Goal: Information Seeking & Learning: Check status

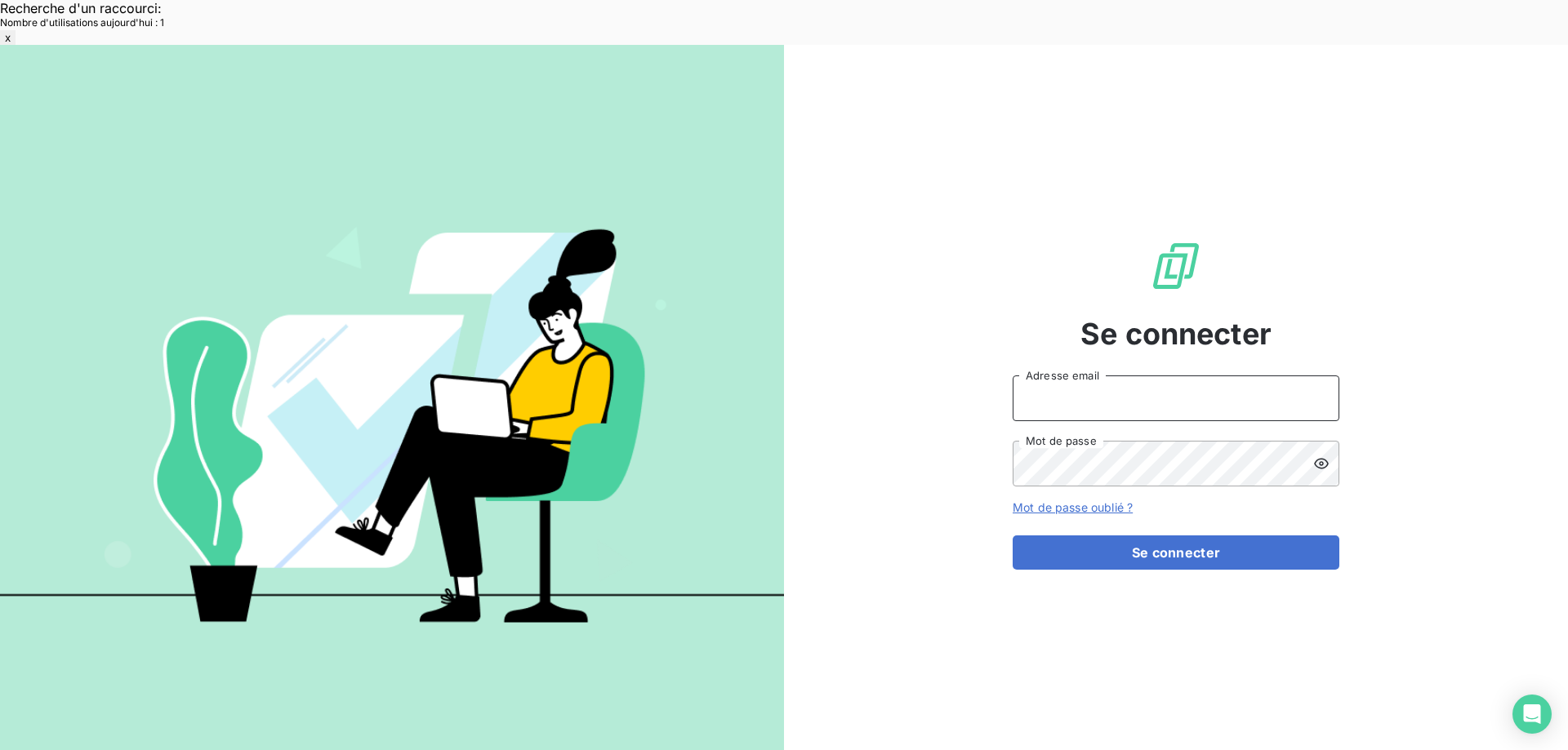
type input "[EMAIL_ADDRESS][DOMAIN_NAME]"
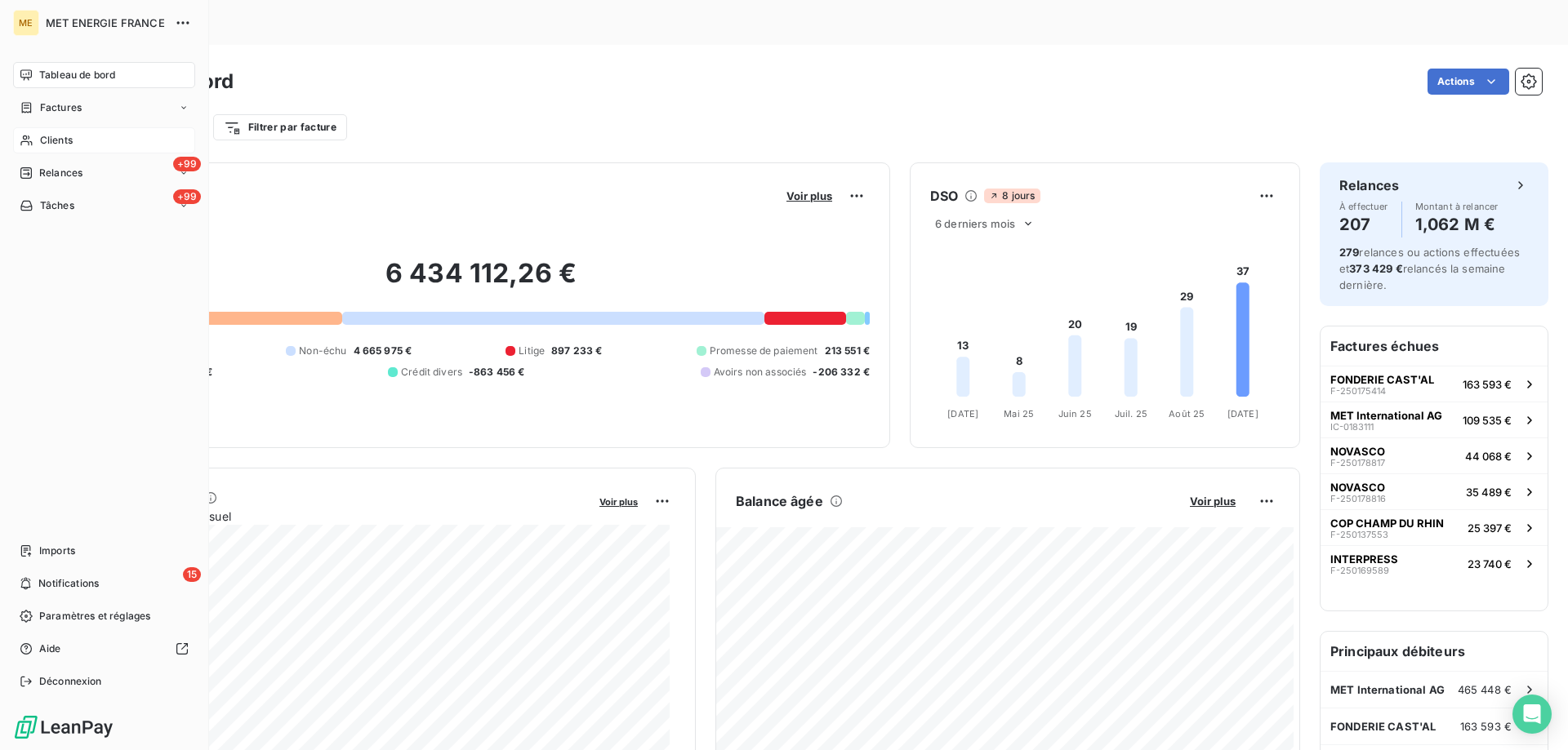
click at [65, 137] on span "Clients" at bounding box center [57, 140] width 32 height 14
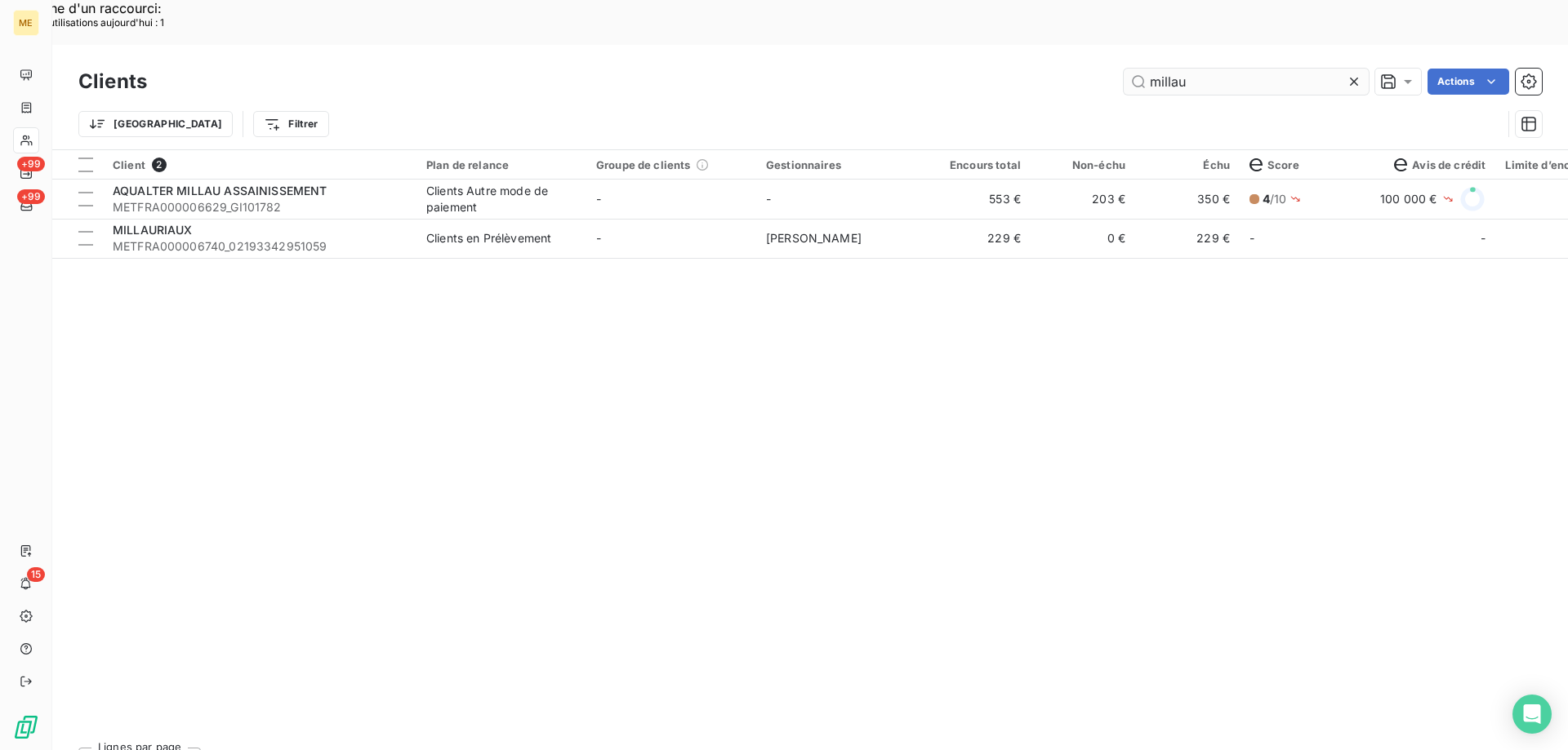
click at [1182, 68] on input "millau" at bounding box center [1246, 81] width 245 height 26
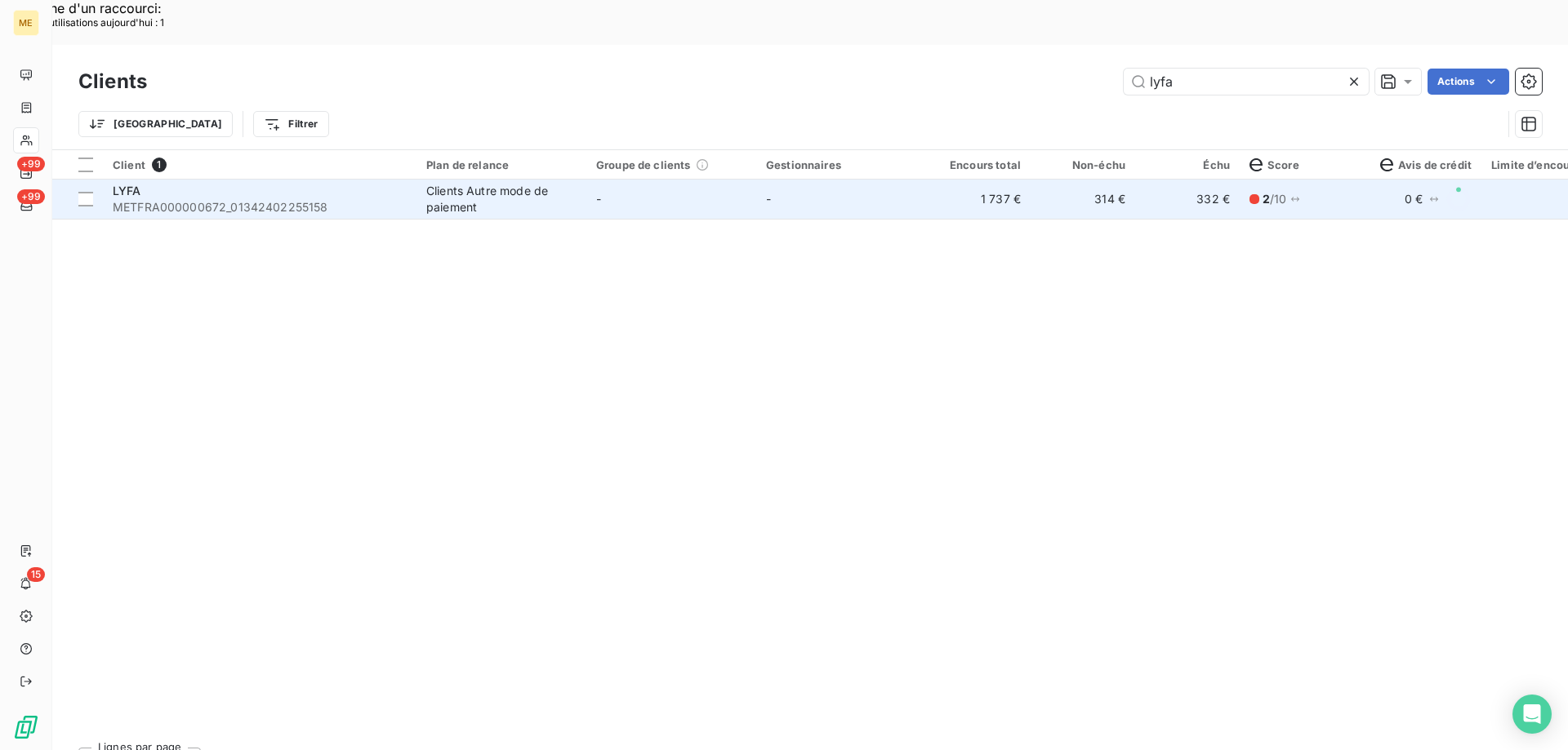
type input "lyfa"
click at [1056, 179] on td "314 €" at bounding box center [1082, 199] width 104 height 39
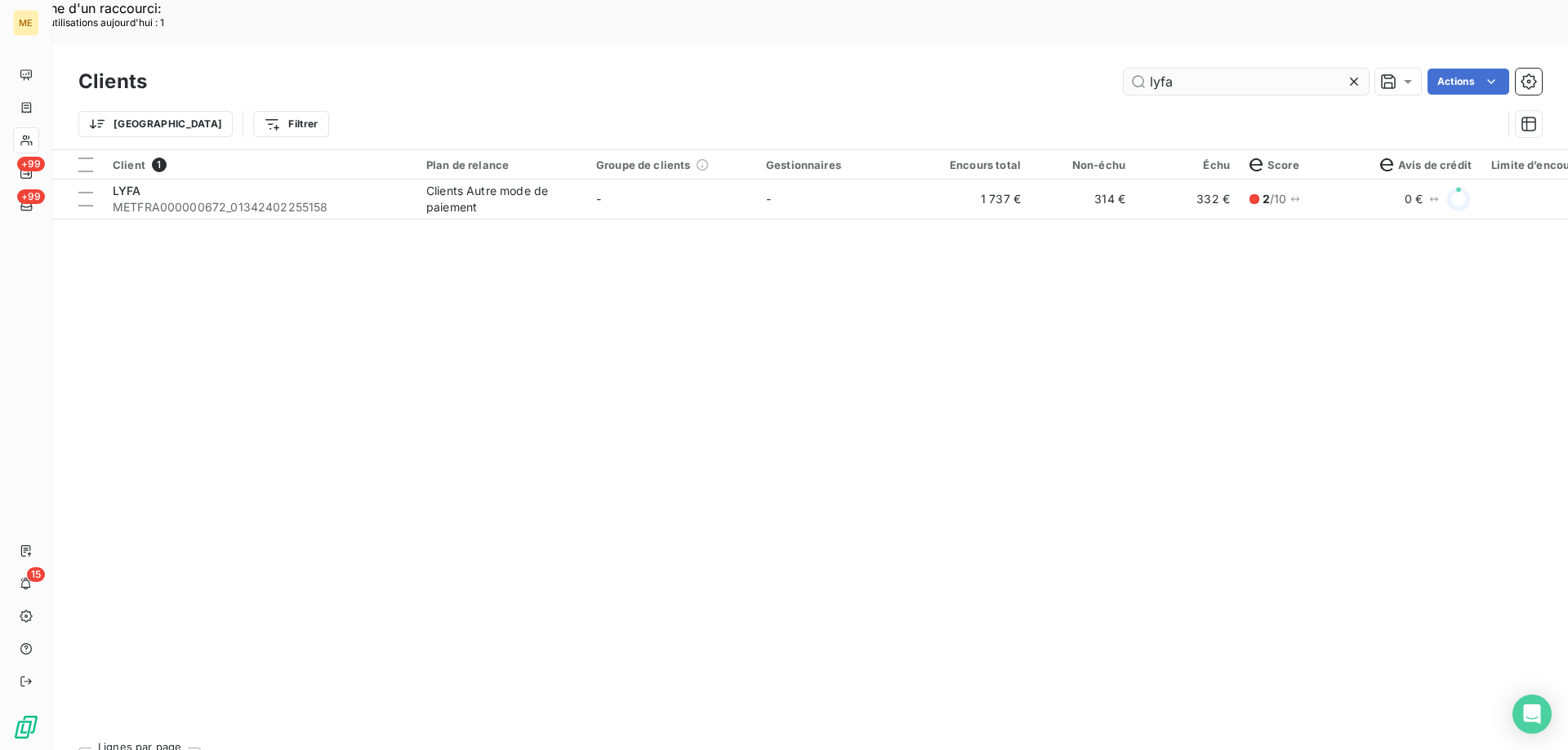
click at [1169, 68] on input "lyfa" at bounding box center [1246, 81] width 245 height 26
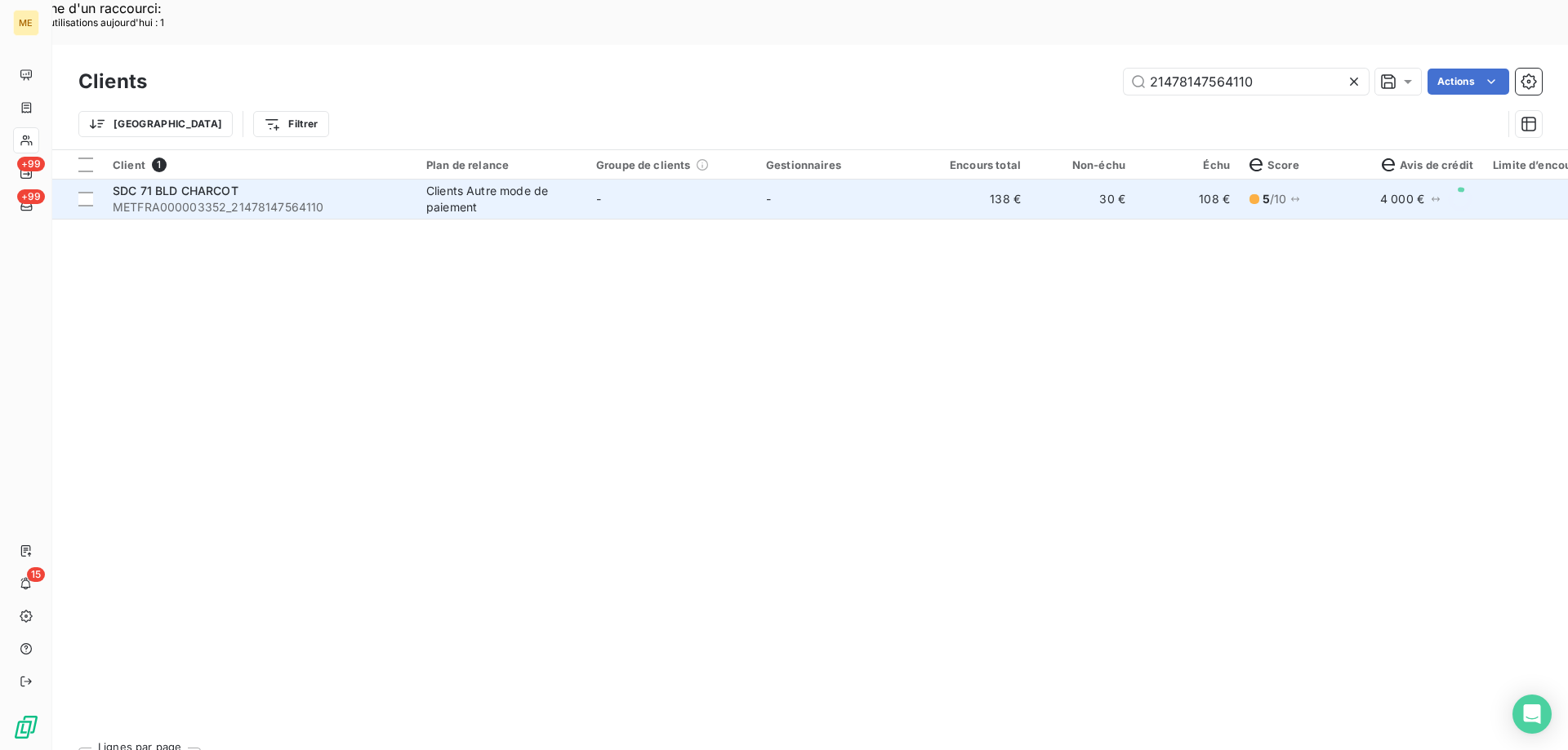
type input "21478147564110"
click at [812, 179] on td "-" at bounding box center [840, 199] width 170 height 39
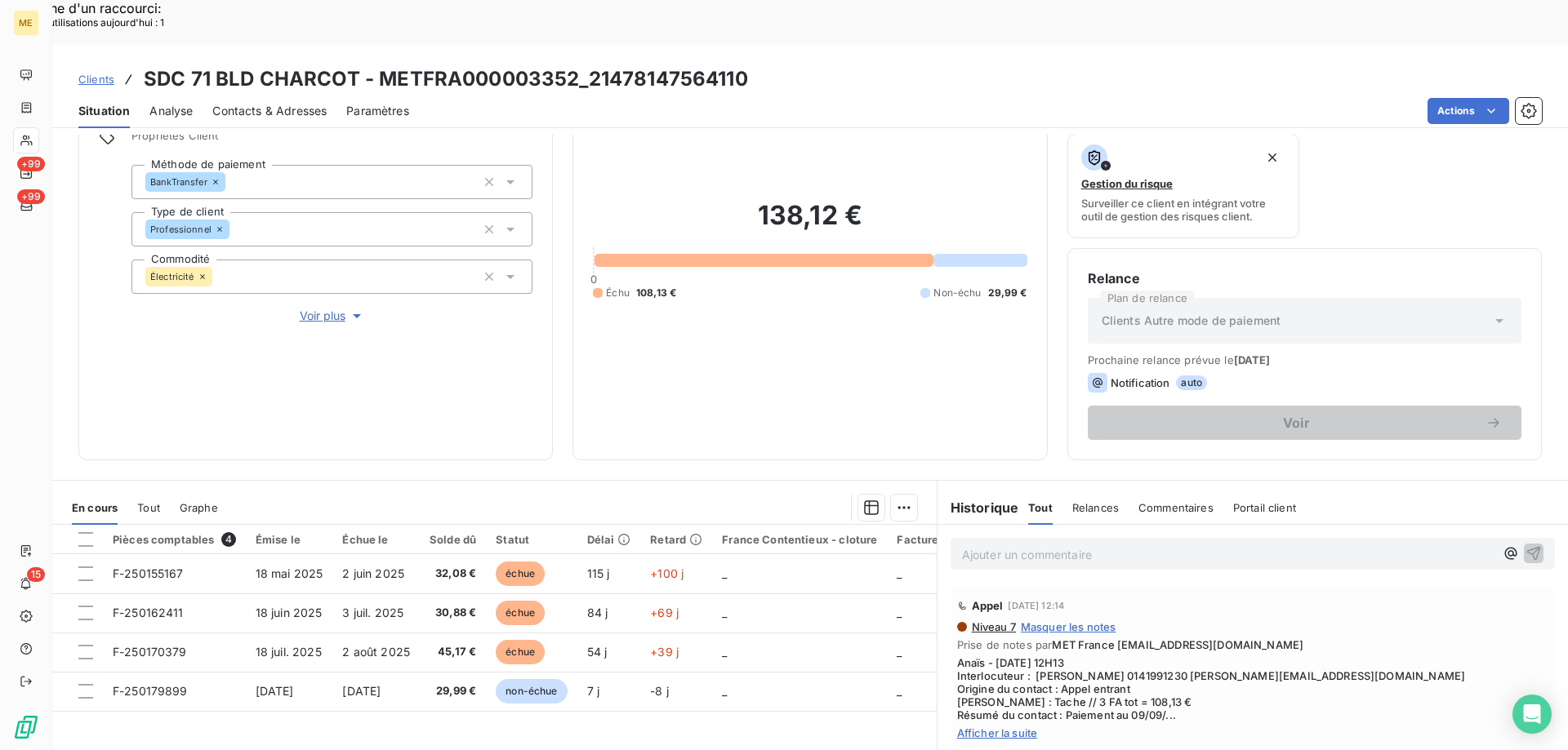
scroll to position [218, 0]
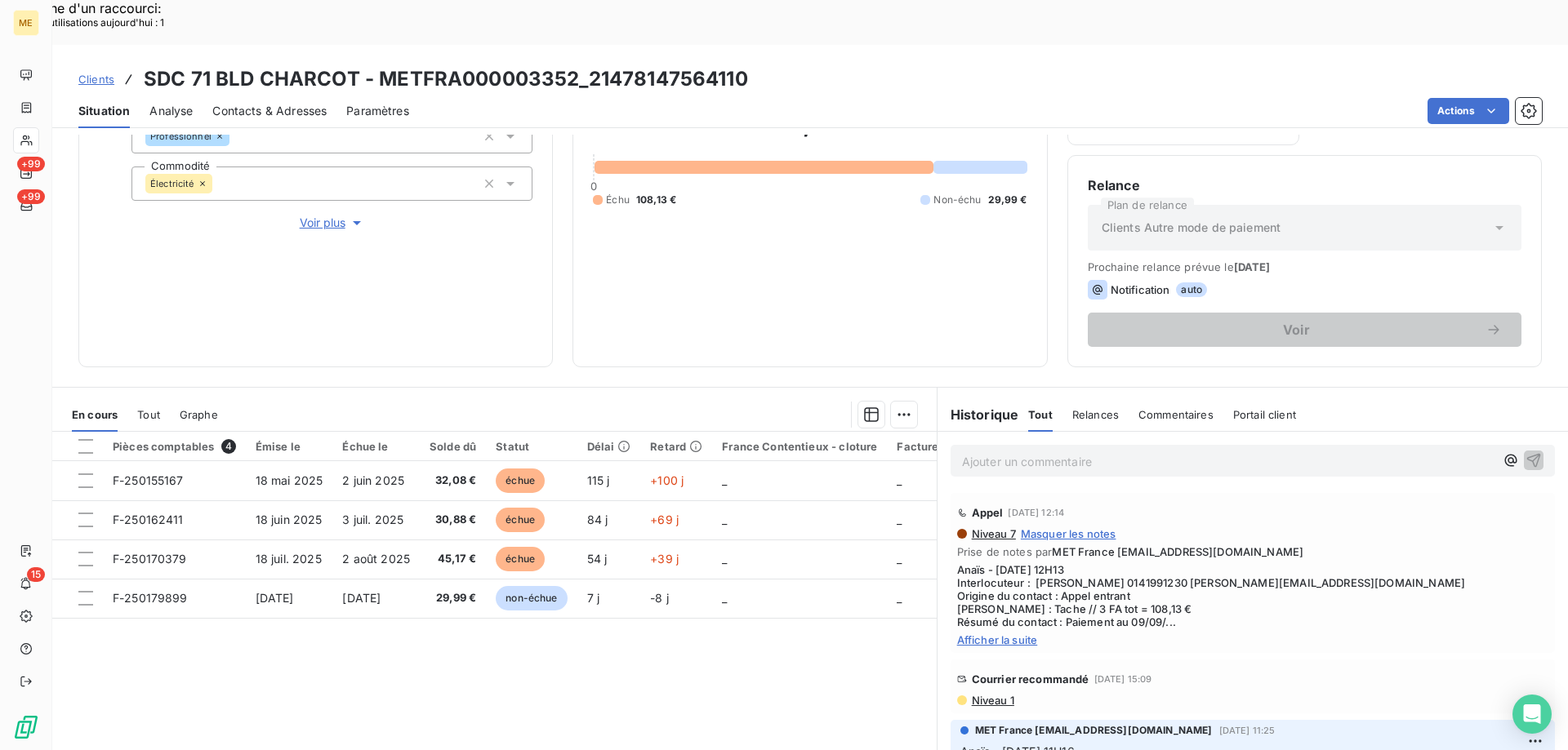
drag, startPoint x: 1004, startPoint y: 593, endPoint x: 1005, endPoint y: 601, distance: 8.1
click at [1004, 633] on span "Afficher la suite" at bounding box center [1252, 640] width 591 height 13
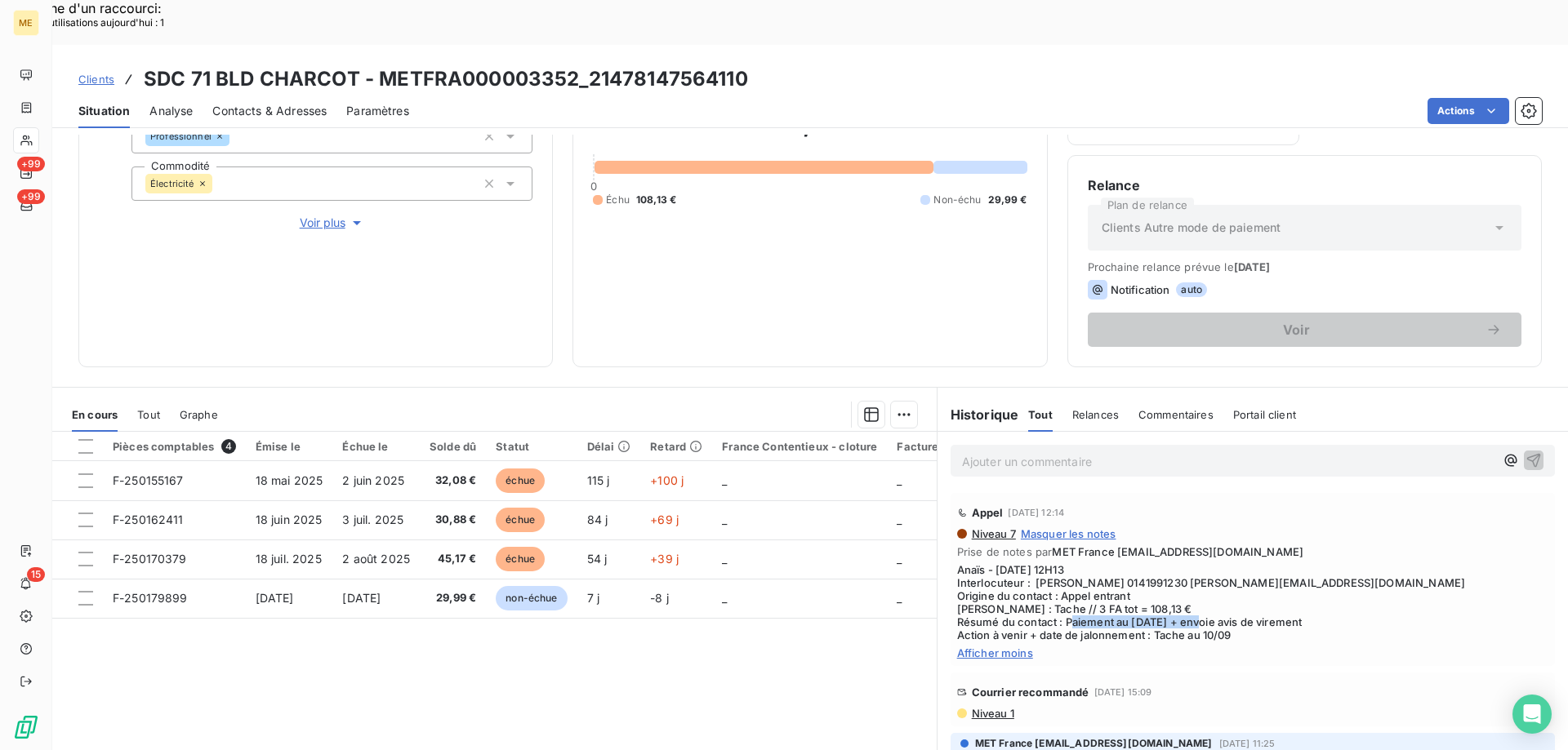
drag, startPoint x: 1204, startPoint y: 579, endPoint x: 1331, endPoint y: 575, distance: 127.1
click at [1331, 575] on span "Anaïs - [DATE] 12H13 Interlocuteur : [PERSON_NAME] 0141991230 [PERSON_NAME][EMA…" at bounding box center [1252, 602] width 591 height 78
click at [813, 231] on div "138,12 € 0 Échu 108,13 € Non-échu 29,99 €" at bounding box center [809, 157] width 434 height 380
drag, startPoint x: 1125, startPoint y: 575, endPoint x: 1188, endPoint y: 576, distance: 63.0
click at [1188, 576] on span "Anaïs - [DATE] 12H13 Interlocuteur : [PERSON_NAME] 0141991230 [PERSON_NAME][EMA…" at bounding box center [1252, 602] width 591 height 78
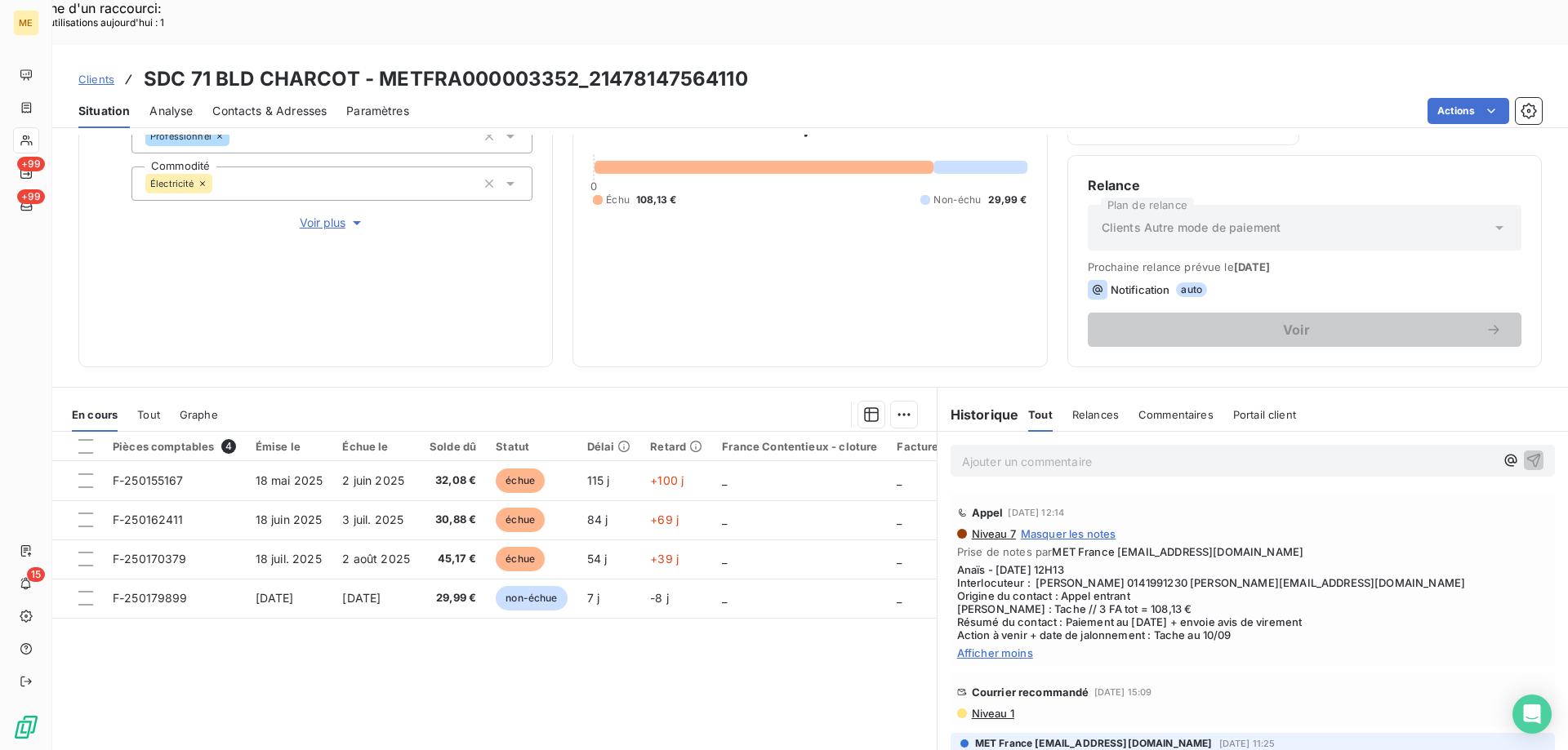
click at [1202, 579] on span "Anaïs - [DATE] 12H13 Interlocuteur : [PERSON_NAME] 0141991230 [PERSON_NAME][EMA…" at bounding box center [1252, 602] width 591 height 78
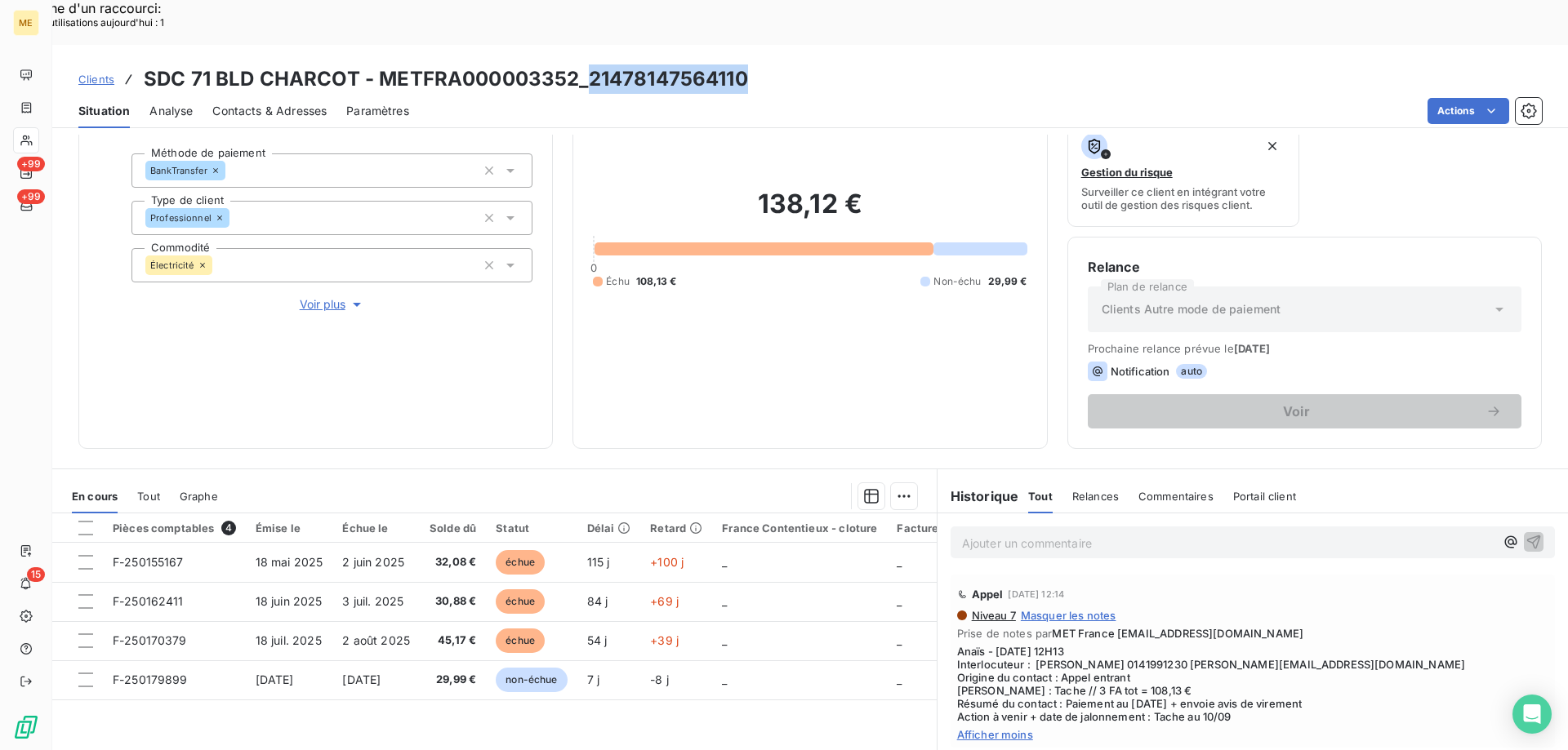
drag, startPoint x: 754, startPoint y: 35, endPoint x: 590, endPoint y: 32, distance: 164.0
click at [590, 65] on div "Clients SDC 71 BLD CHARCOT - METFRA000003352_21478147564110" at bounding box center [810, 79] width 1515 height 30
copy h3 "21478147564110"
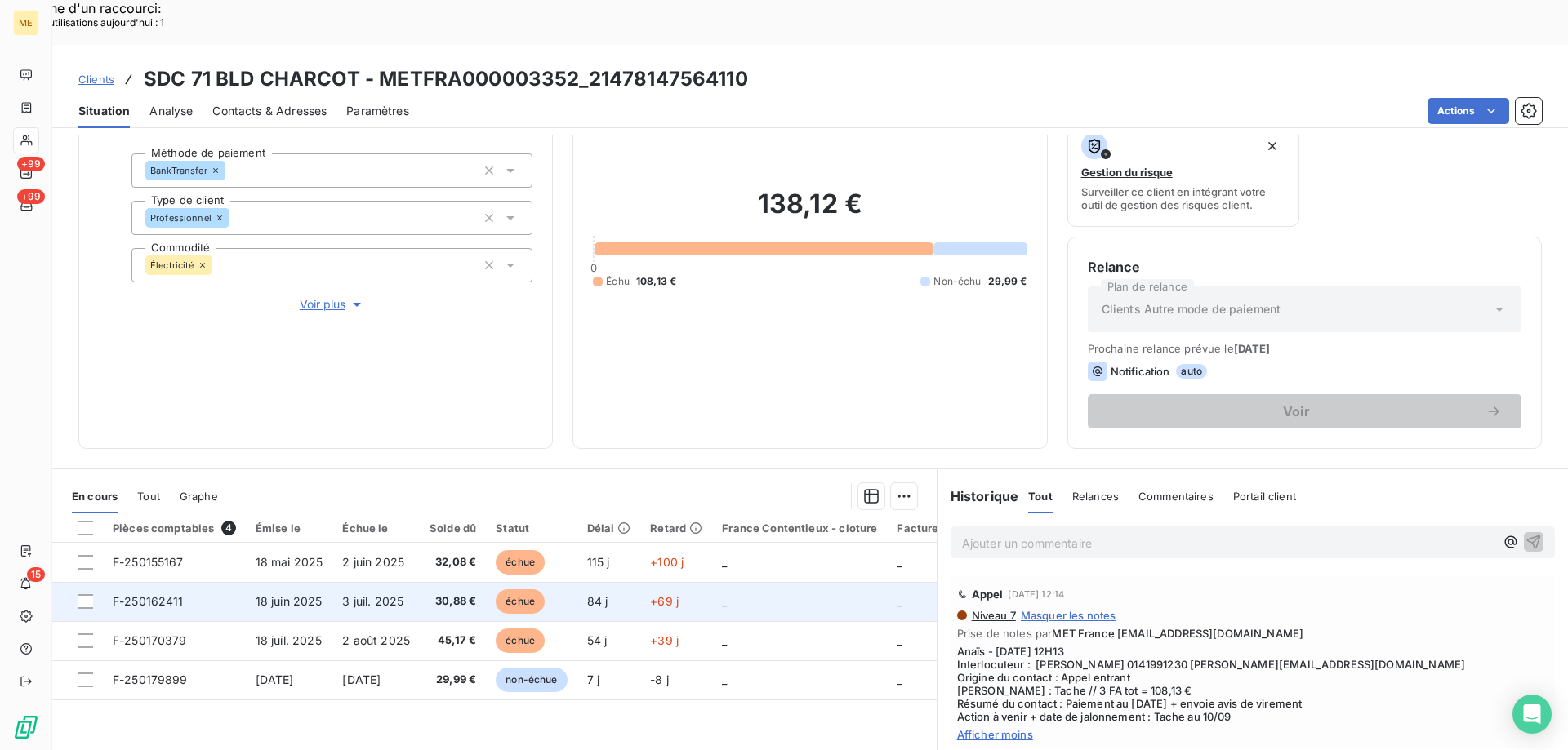
click at [373, 582] on td "3 juil. 2025" at bounding box center [375, 602] width 87 height 39
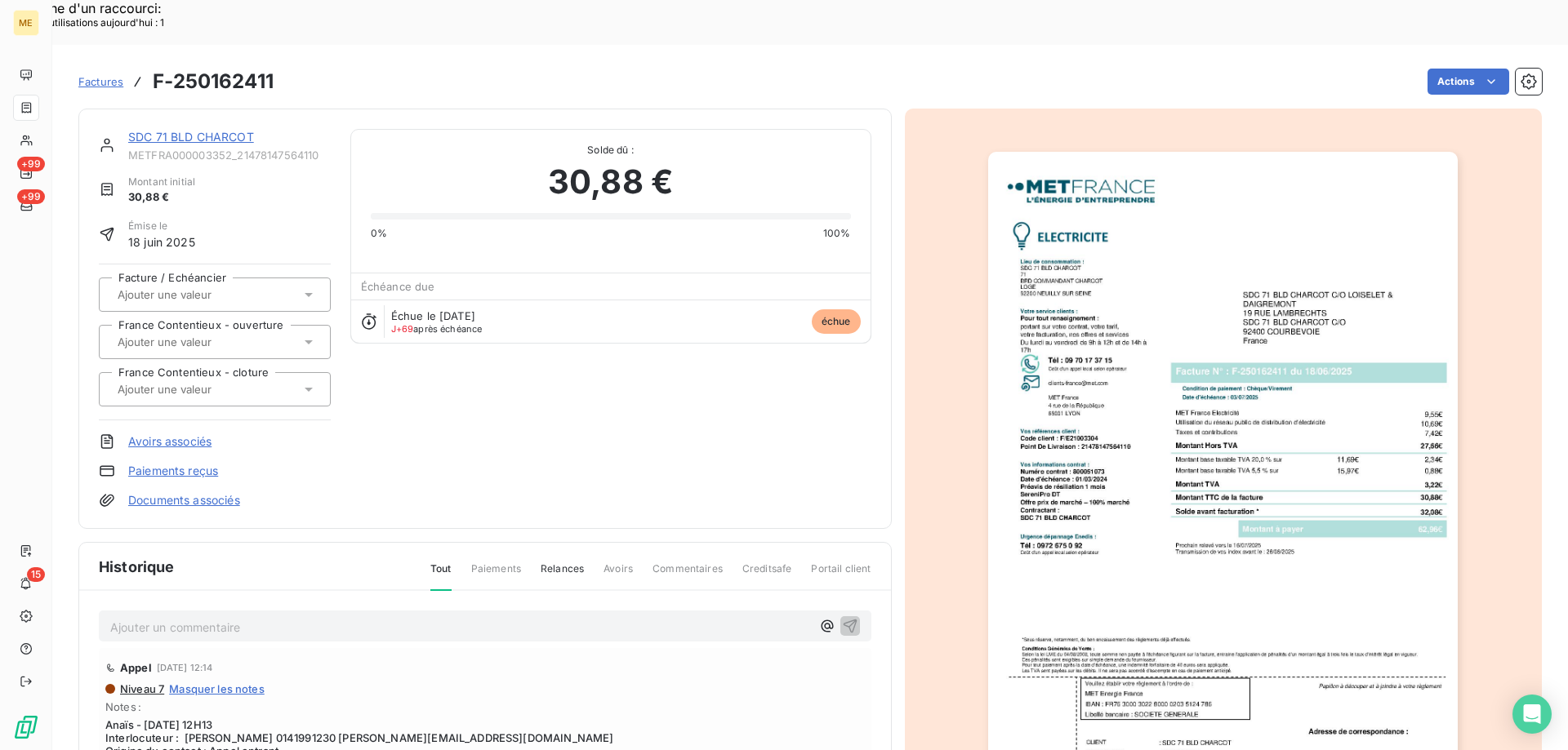
click at [205, 130] on link "SDC 71 BLD CHARCOT" at bounding box center [191, 136] width 126 height 13
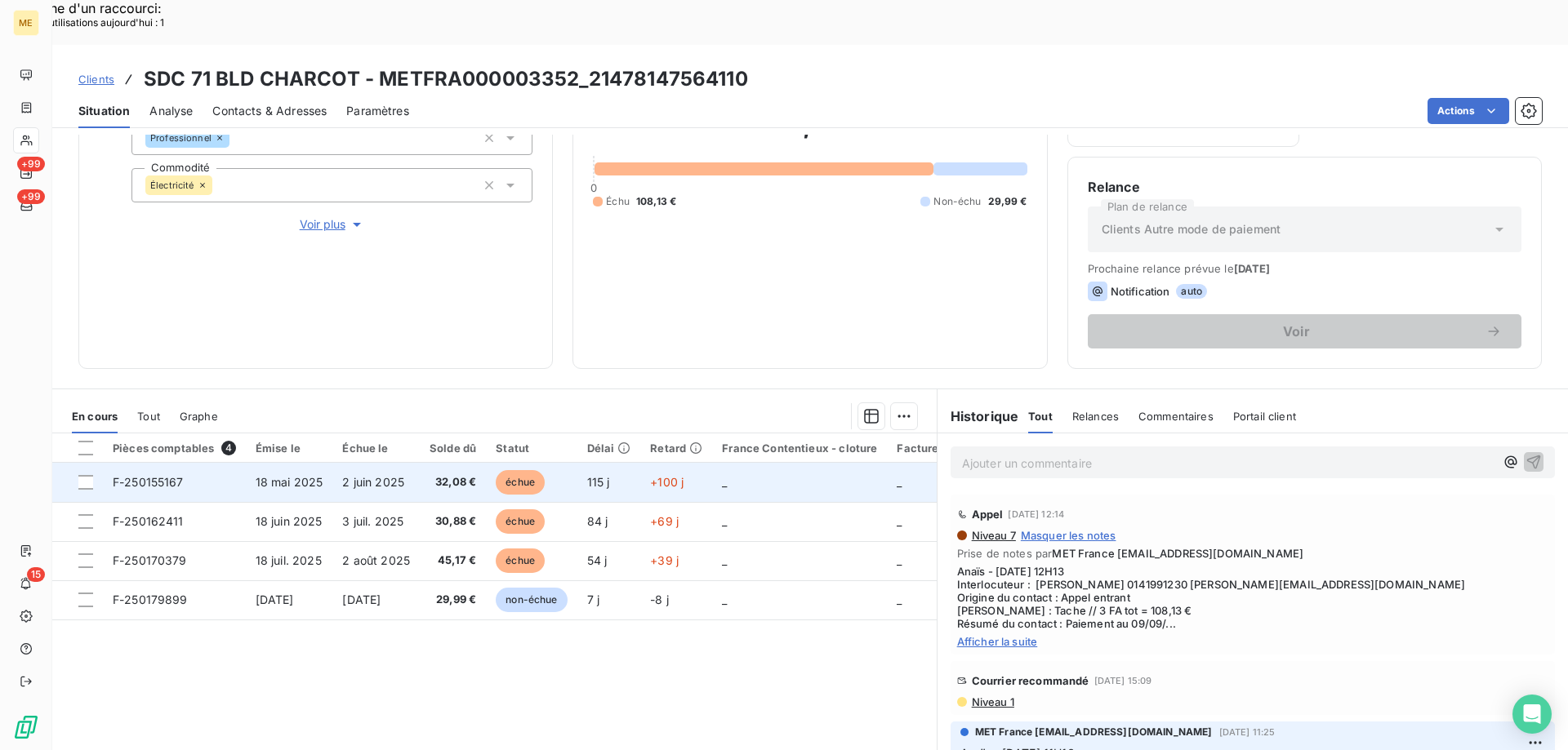
scroll to position [218, 0]
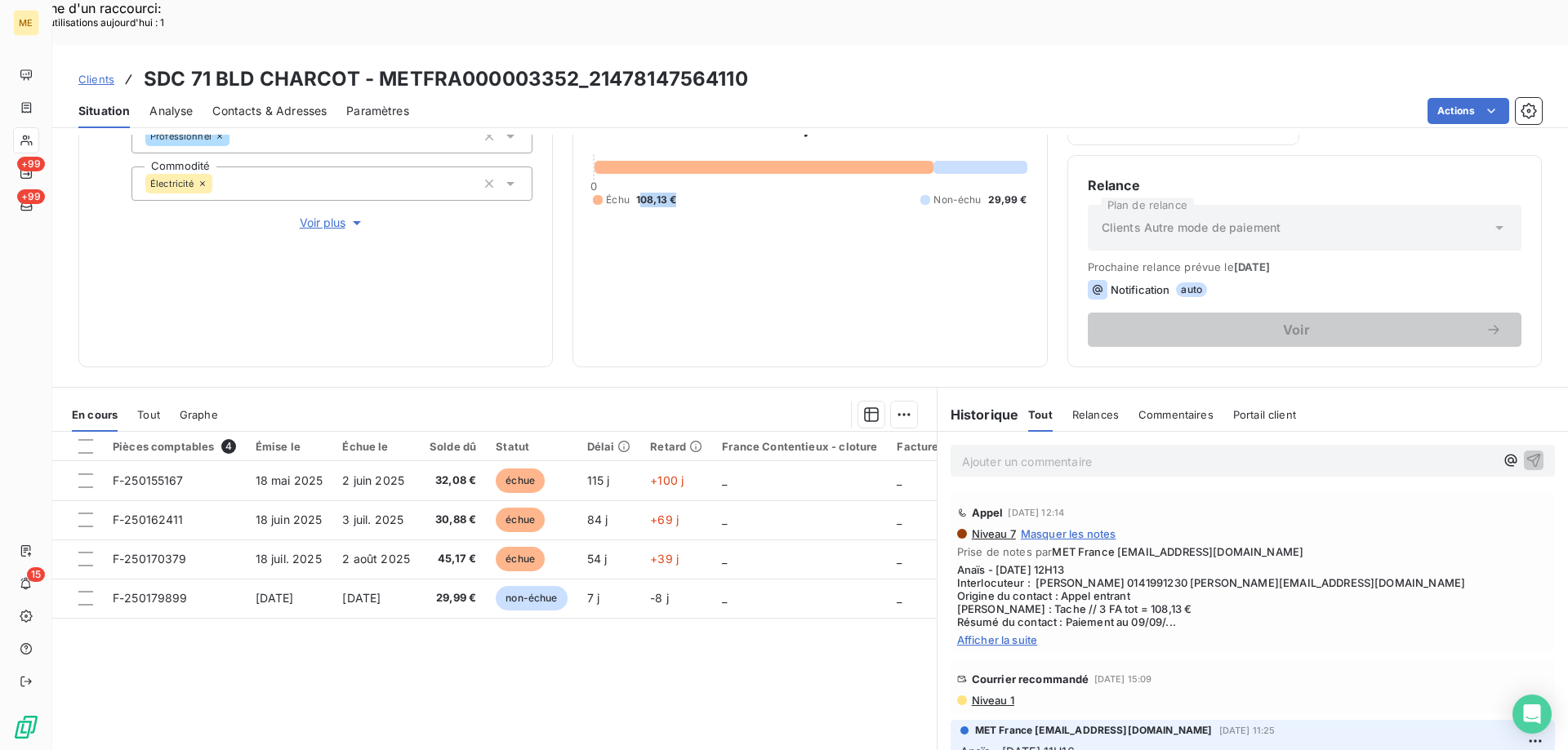
drag, startPoint x: 637, startPoint y: 148, endPoint x: 679, endPoint y: 149, distance: 42.0
click at [679, 193] on div "Échu 108,13 € Non-échu 29,99 €" at bounding box center [809, 200] width 434 height 14
click at [695, 193] on div "Échu 108,13 € Non-échu 29,99 €" at bounding box center [809, 200] width 434 height 14
click at [1092, 451] on p "Ajouter un commentaire ﻿" at bounding box center [1228, 461] width 532 height 21
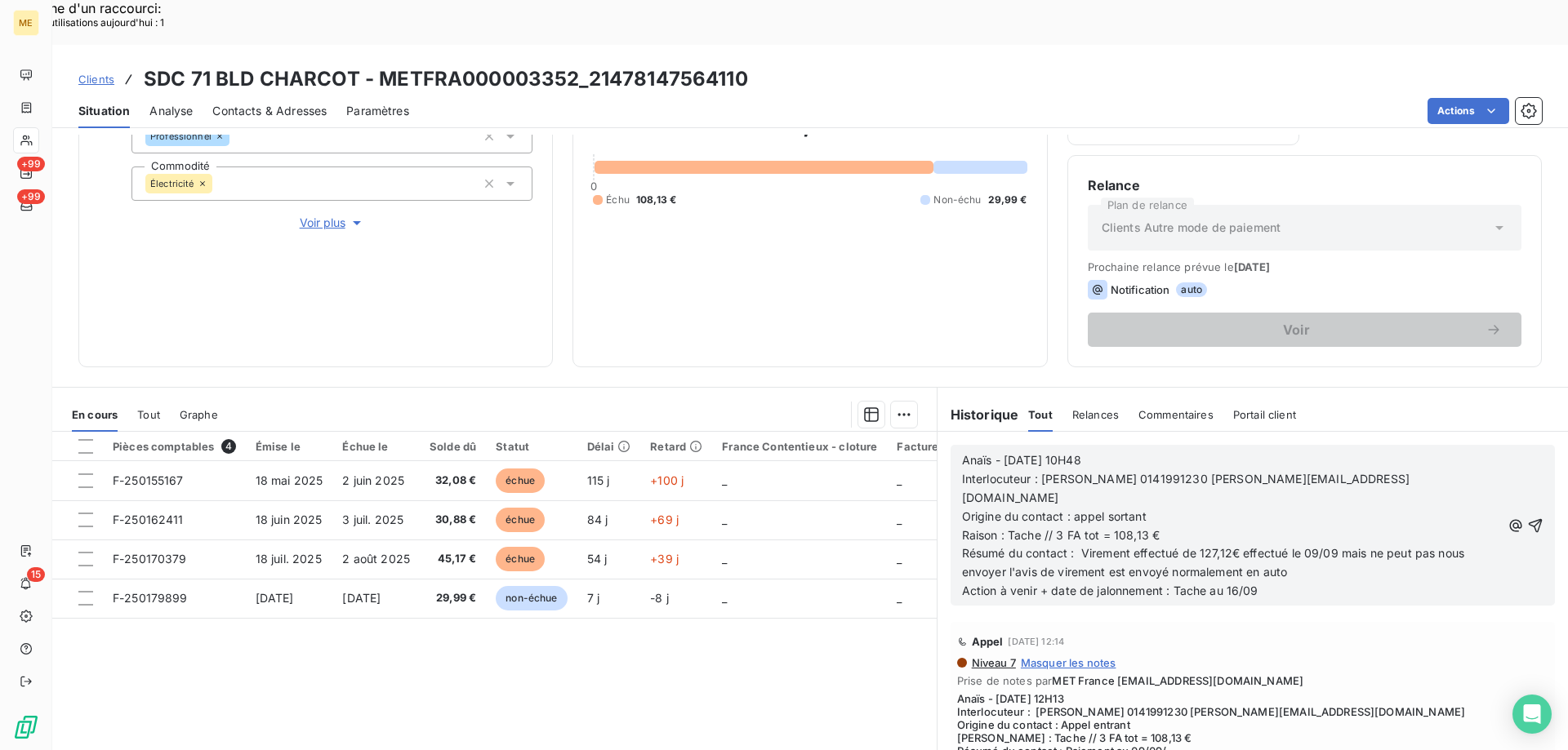
click at [1527, 518] on icon "button" at bounding box center [1535, 526] width 16 height 16
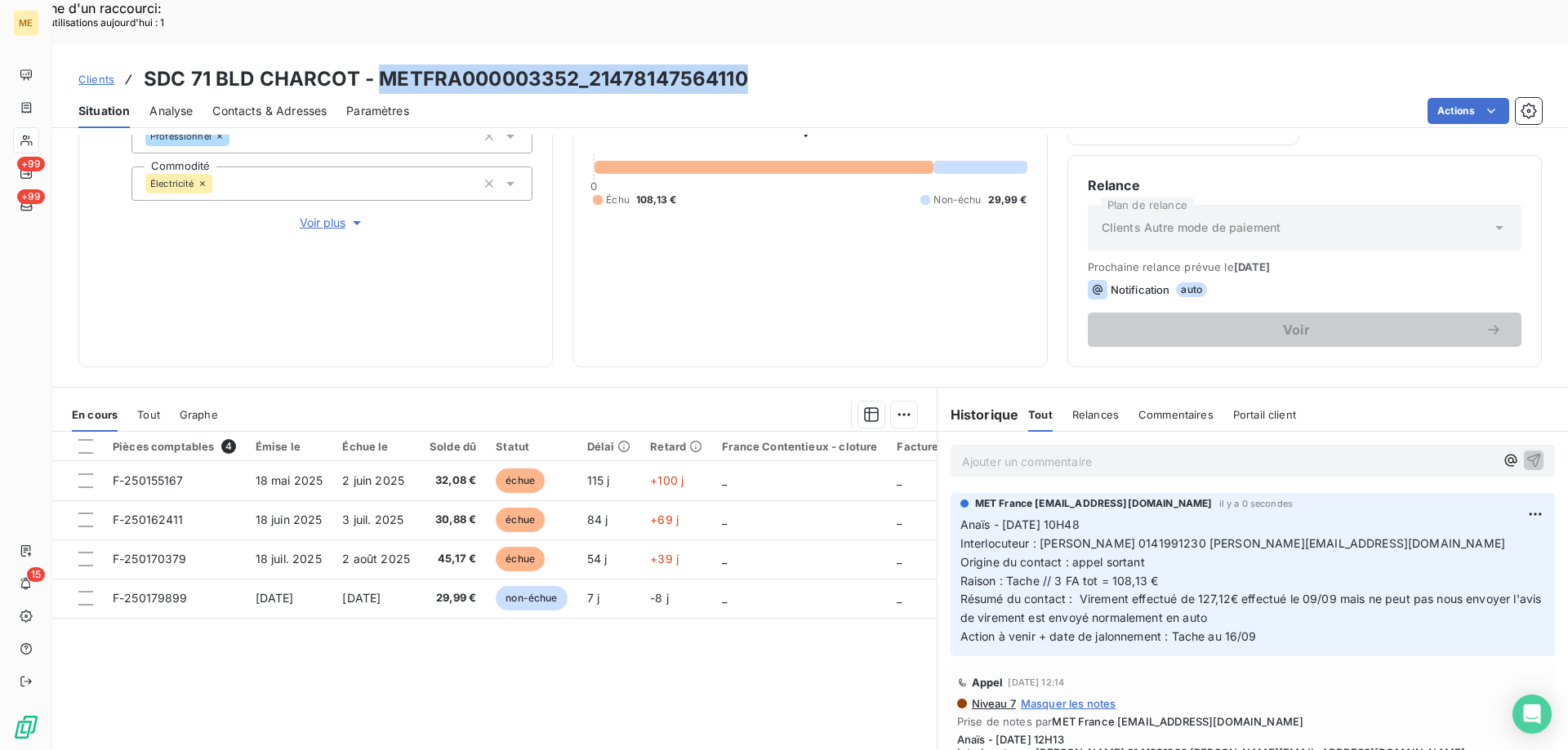
drag, startPoint x: 750, startPoint y: 32, endPoint x: 376, endPoint y: 40, distance: 374.1
click at [376, 65] on div "Clients SDC 71 BLD CHARCOT - METFRA000003352_21478147564110" at bounding box center [810, 79] width 1515 height 30
copy h3 "METFRA000003352_21478147564110"
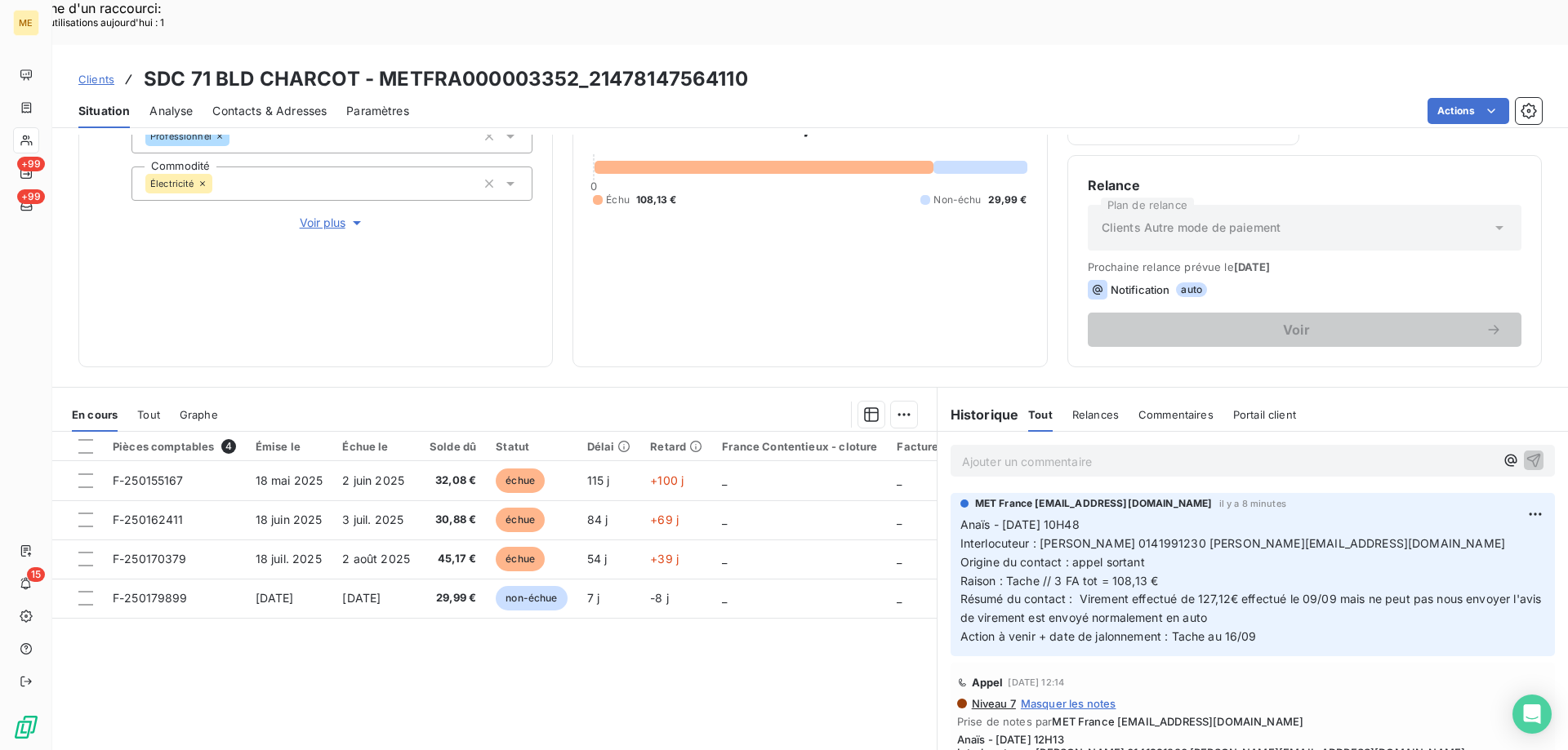
click at [738, 98] on div "Actions" at bounding box center [985, 110] width 1113 height 26
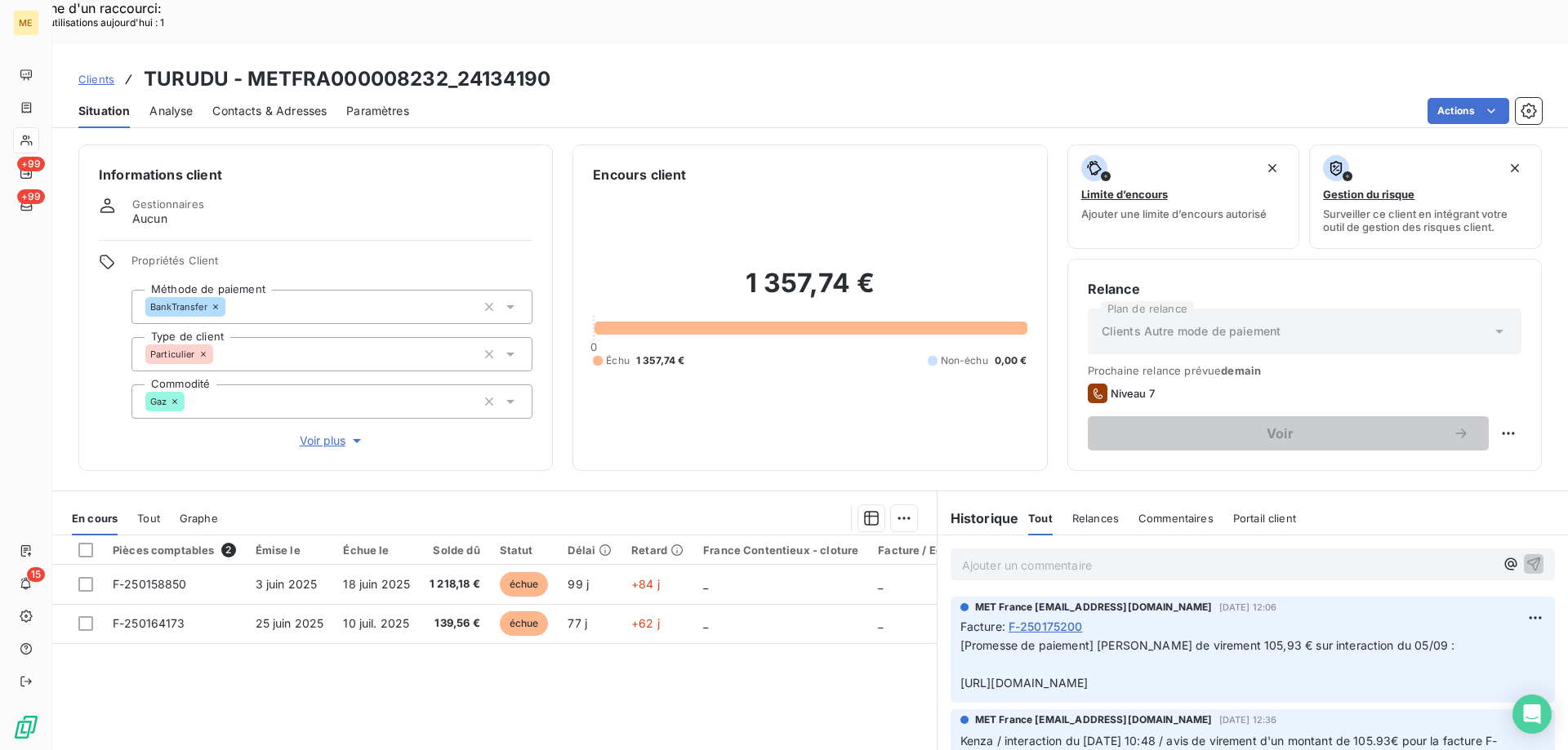
click at [85, 73] on span "Clients" at bounding box center [96, 79] width 36 height 13
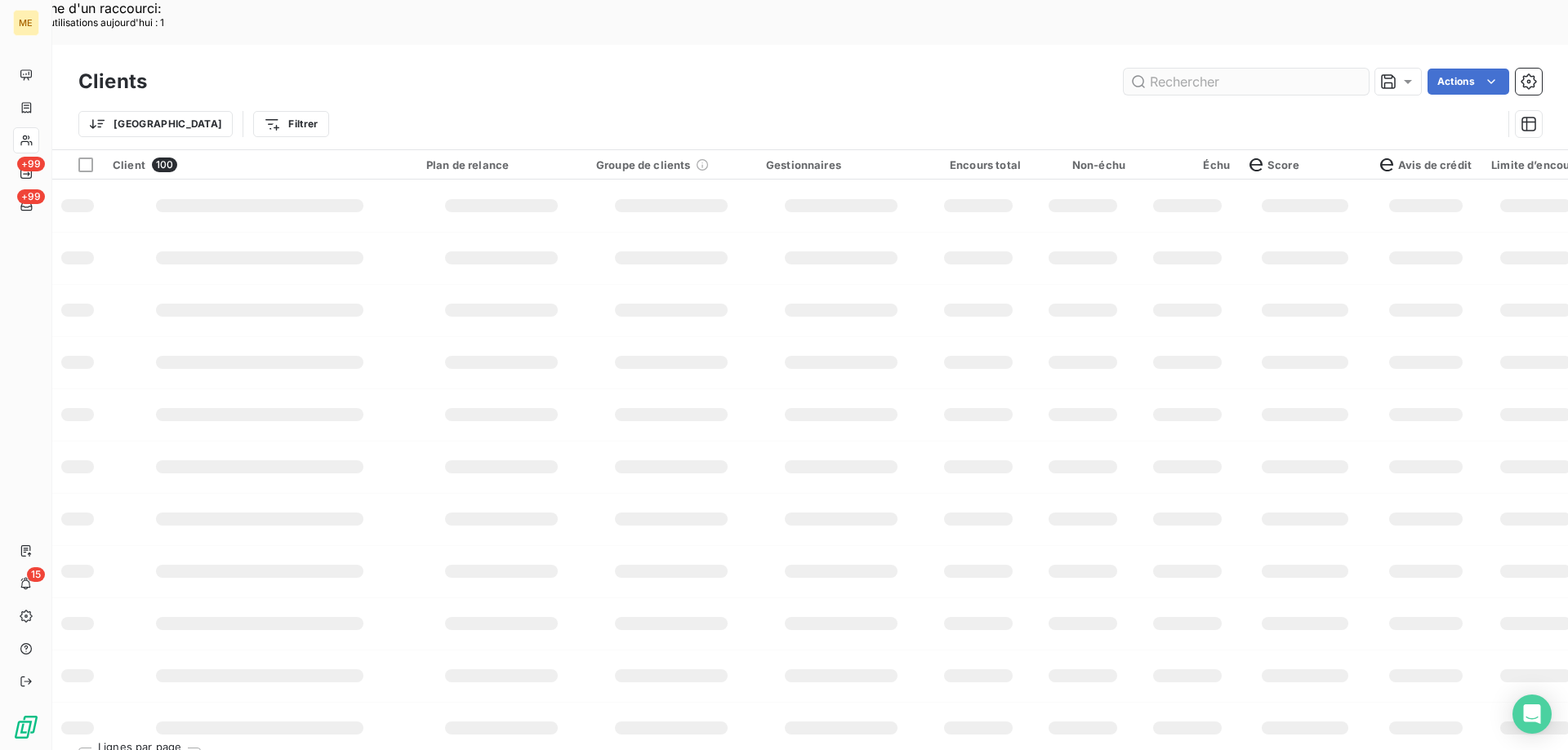
click at [1160, 68] on input "text" at bounding box center [1246, 81] width 245 height 26
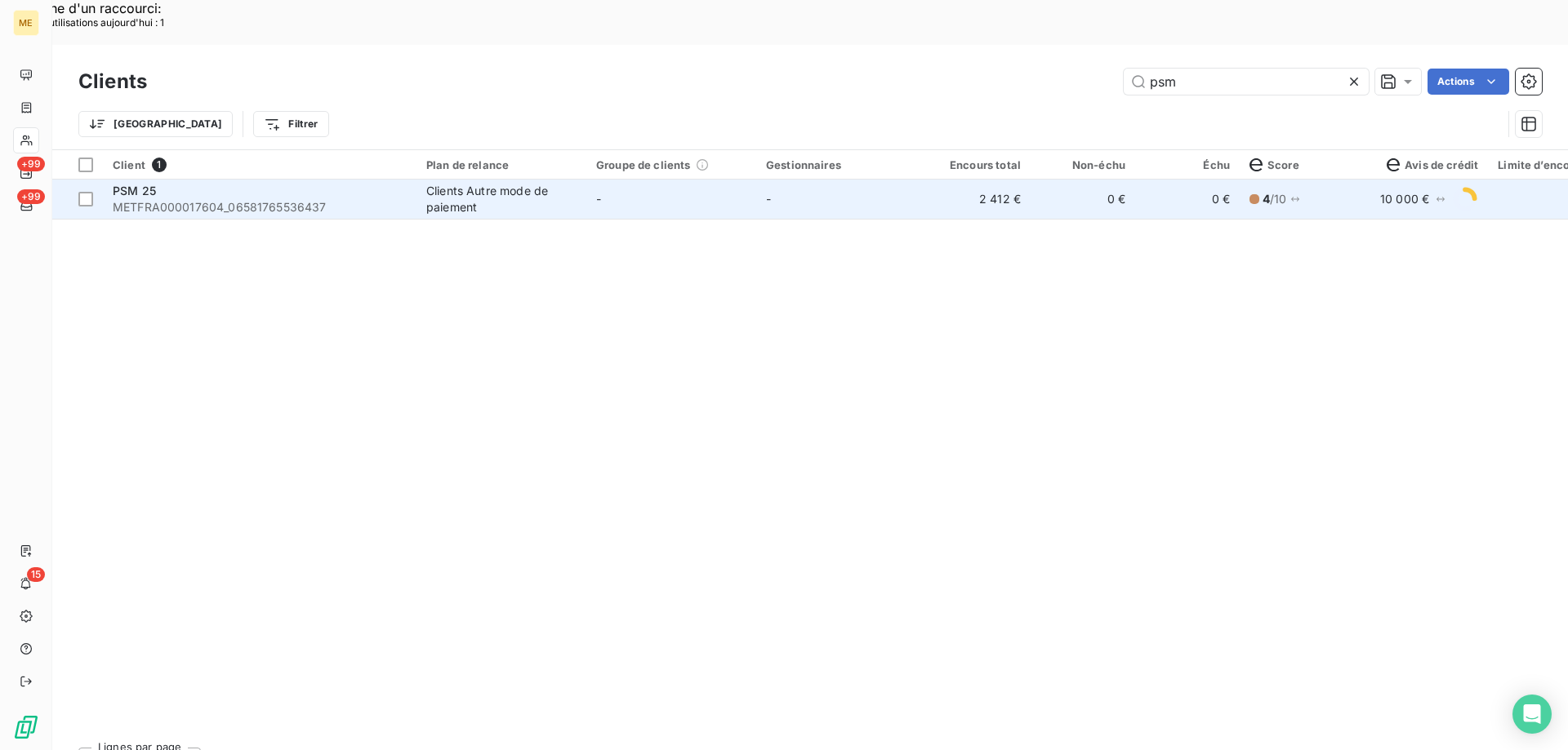
type input "psm"
click at [626, 179] on td "-" at bounding box center [670, 199] width 170 height 39
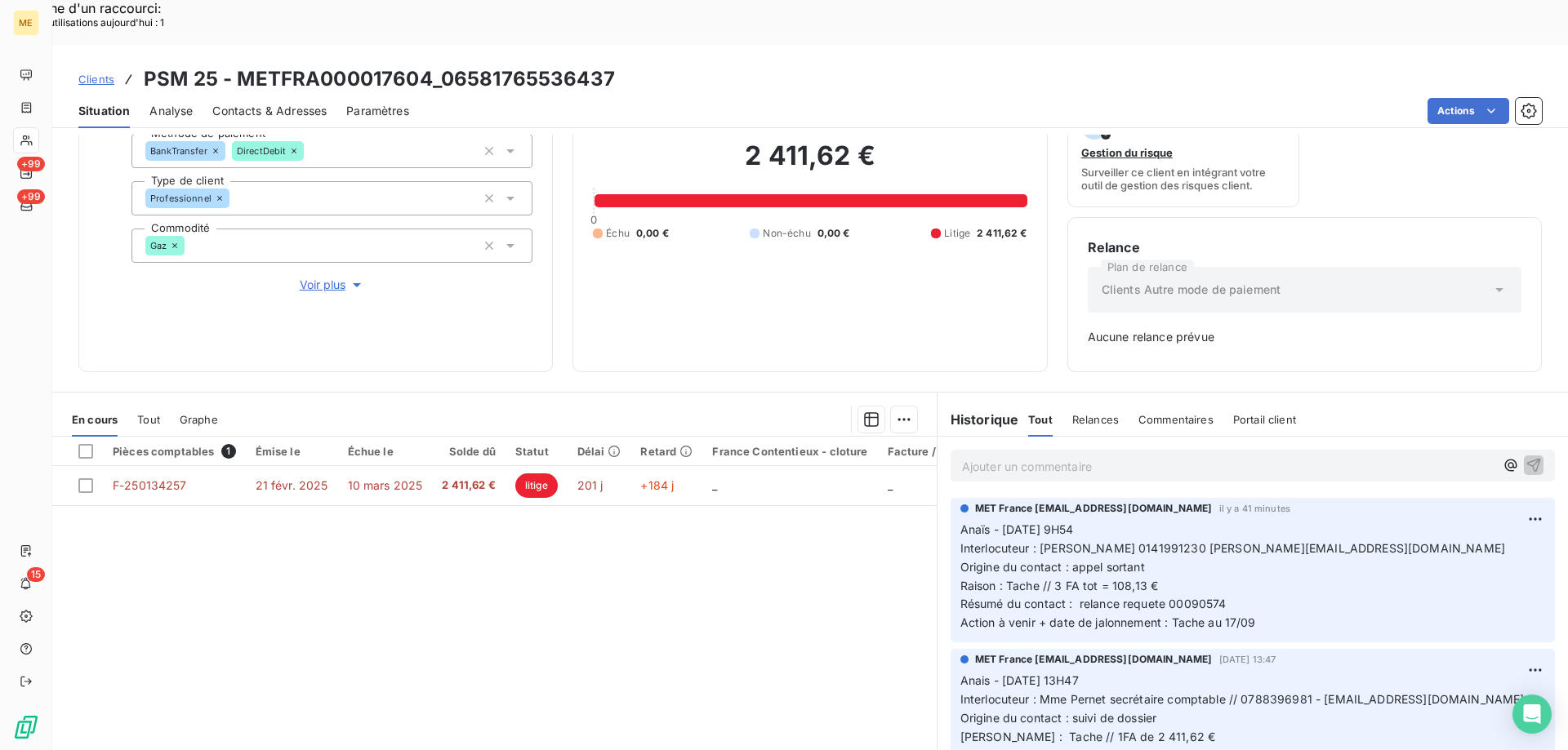
scroll to position [161, 0]
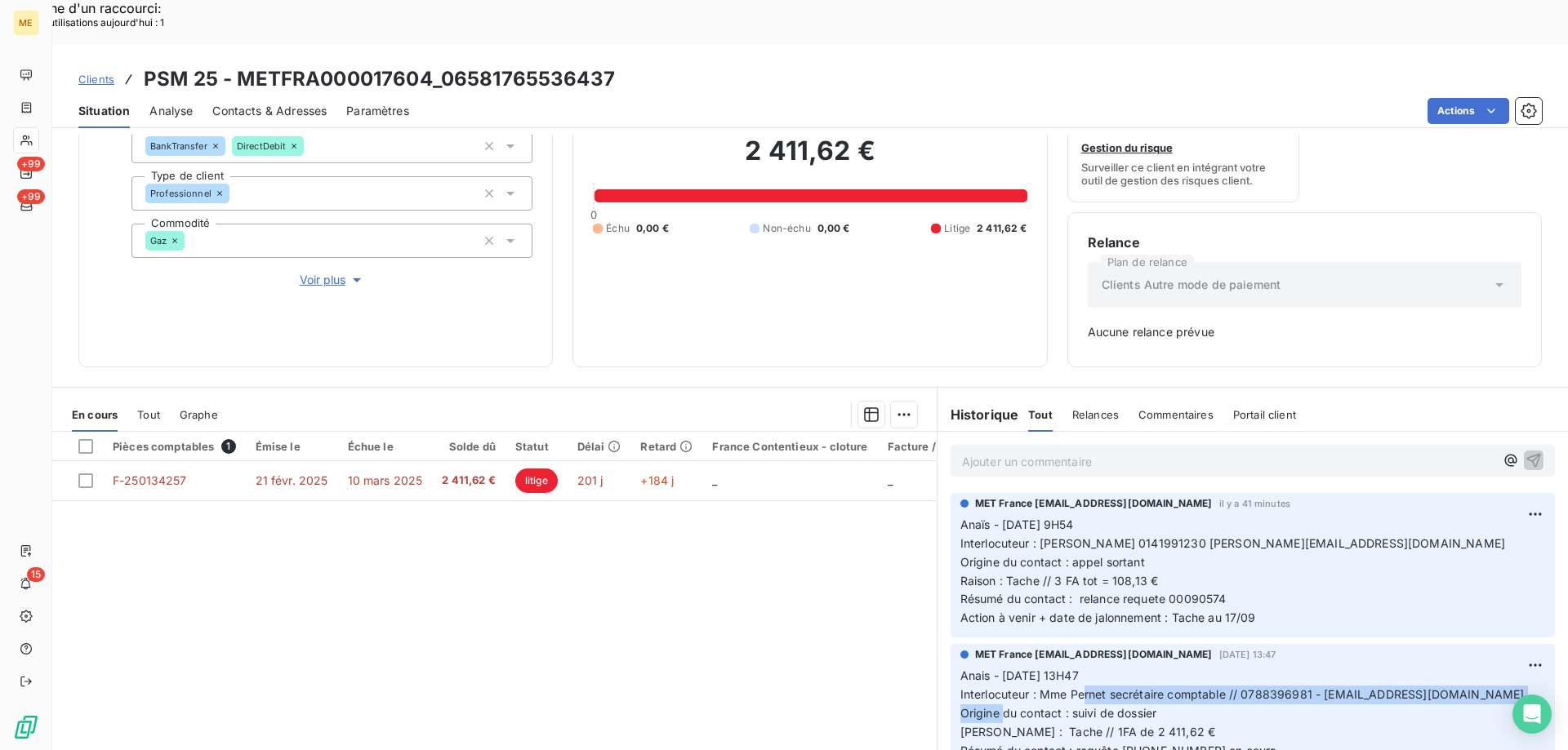
drag, startPoint x: 1032, startPoint y: 651, endPoint x: 1517, endPoint y: 652, distance: 485.0
click at [1517, 667] on p "Anais - 03/09/2025 - 13H47 Interlocuteur : Mme Pernet secrétaire comptable // 0…" at bounding box center [1252, 722] width 584 height 112
copy span "[PERSON_NAME] secrétaire comptable // 0788396981 - [EMAIL_ADDRESS][DOMAIN_NAME]"
click at [1465, 507] on div "Editer" at bounding box center [1471, 505] width 92 height 26
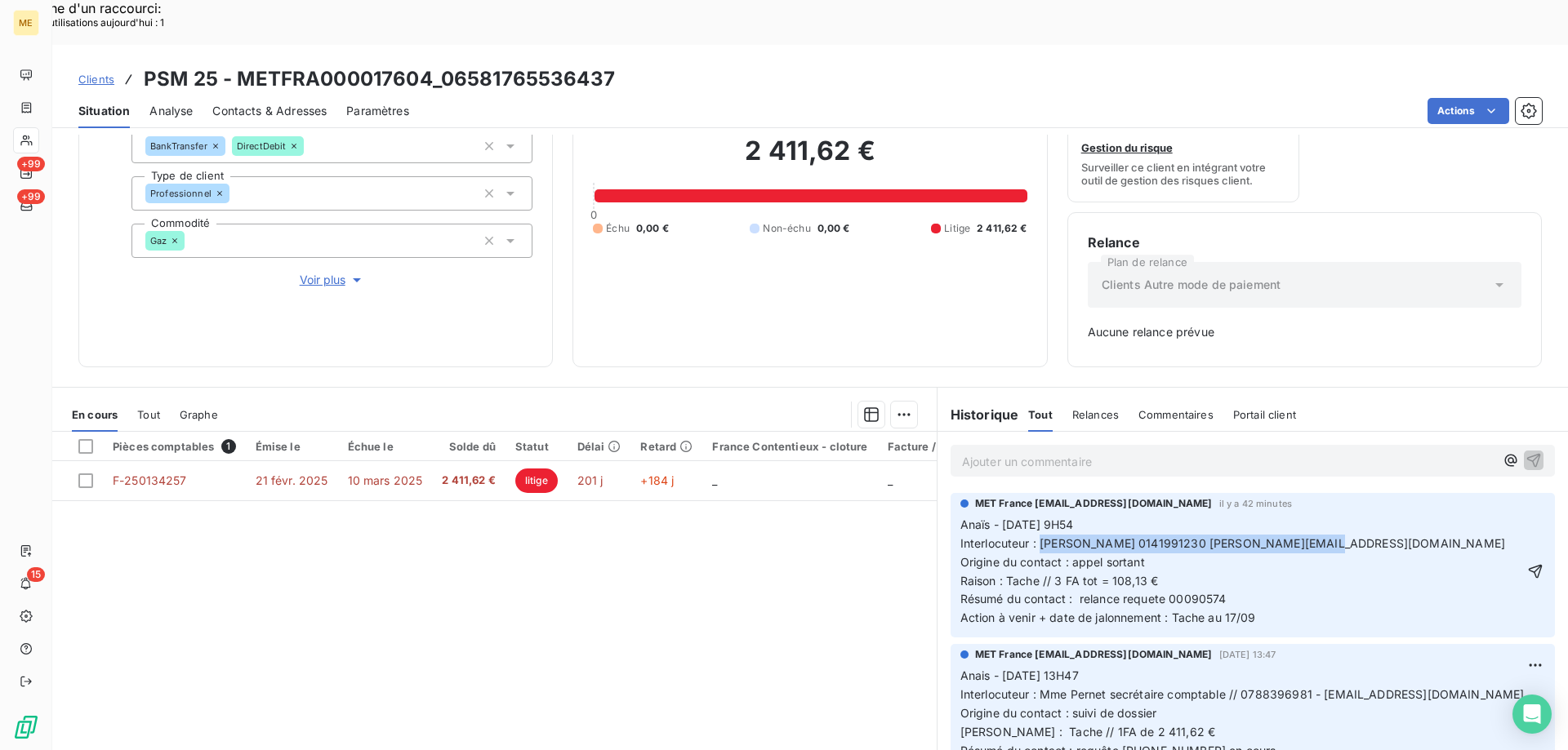
drag, startPoint x: 1033, startPoint y: 498, endPoint x: 1363, endPoint y: 497, distance: 330.0
click at [1363, 516] on p "Anaïs - 10/09/2025 - 9H54 Interlocuteur : Mme LEROY 0141991230 STEPHANIE.LEROY@…" at bounding box center [1241, 571] width 562 height 112
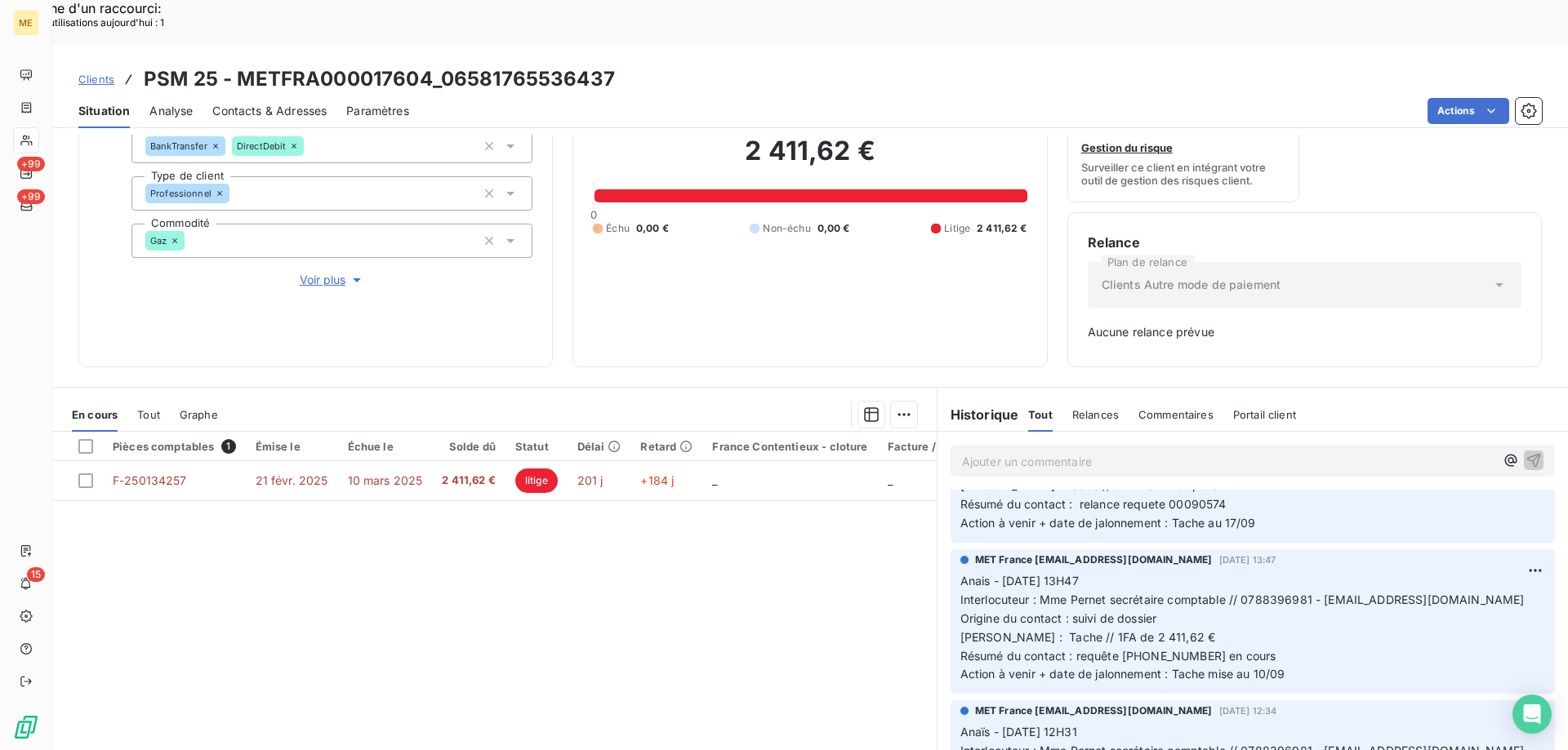
scroll to position [163, 0]
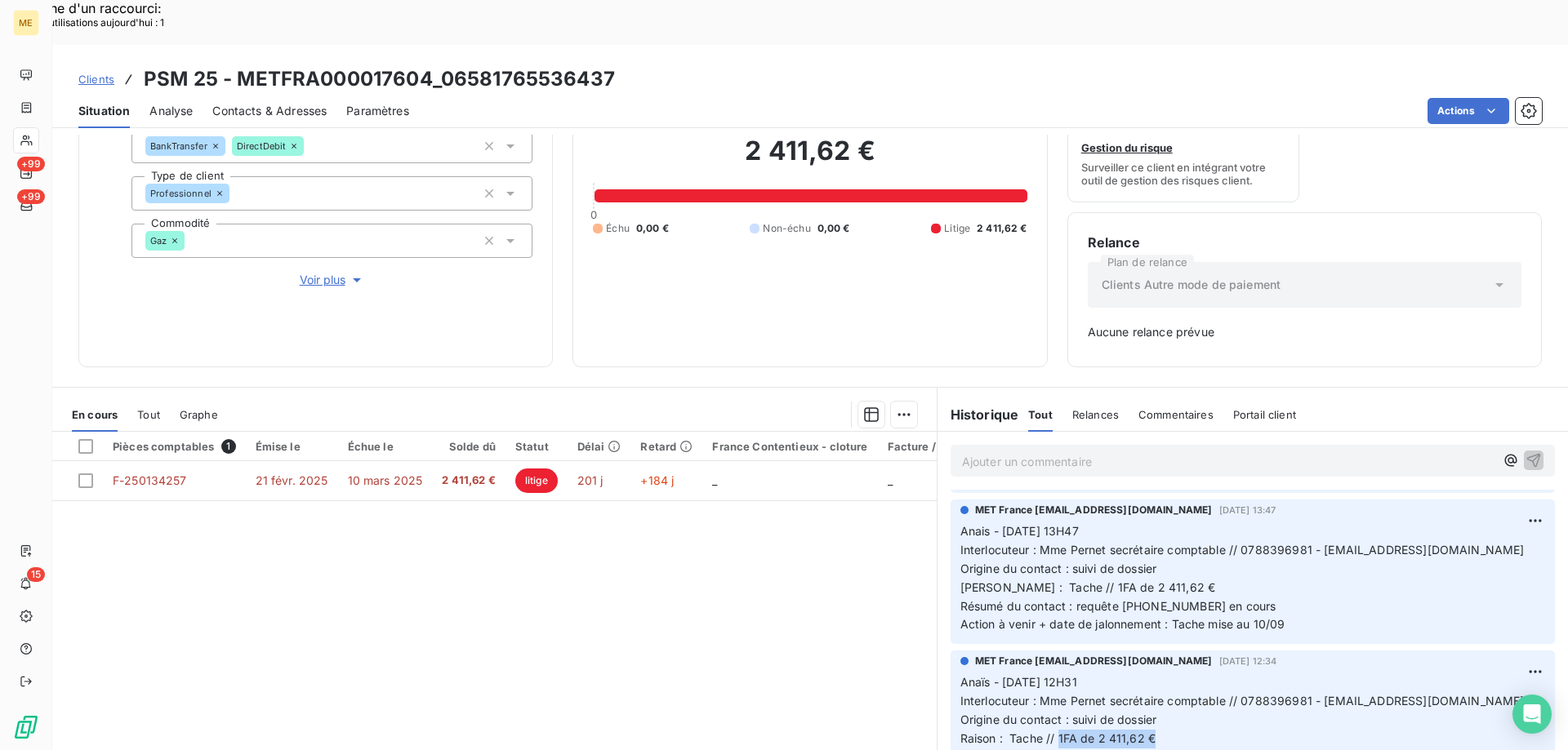
drag, startPoint x: 1051, startPoint y: 694, endPoint x: 1161, endPoint y: 698, distance: 110.1
click at [1161, 698] on p "Anaïs - 27/08/2025 - 12H31 Interlocuteur : Mme Pernet secrétaire comptable // 0…" at bounding box center [1252, 728] width 584 height 112
copy span "1FA de 2 411,62 €"
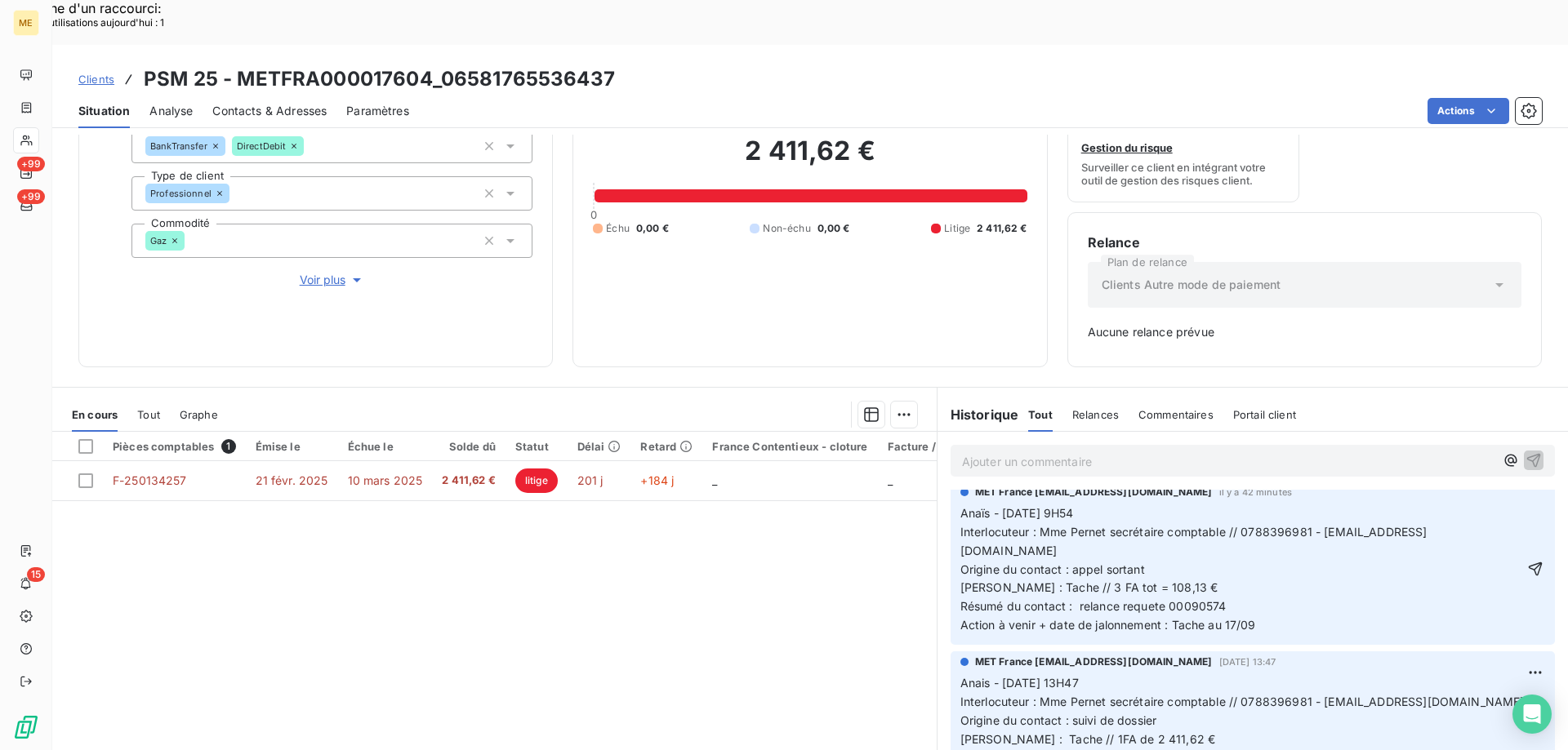
scroll to position [0, 0]
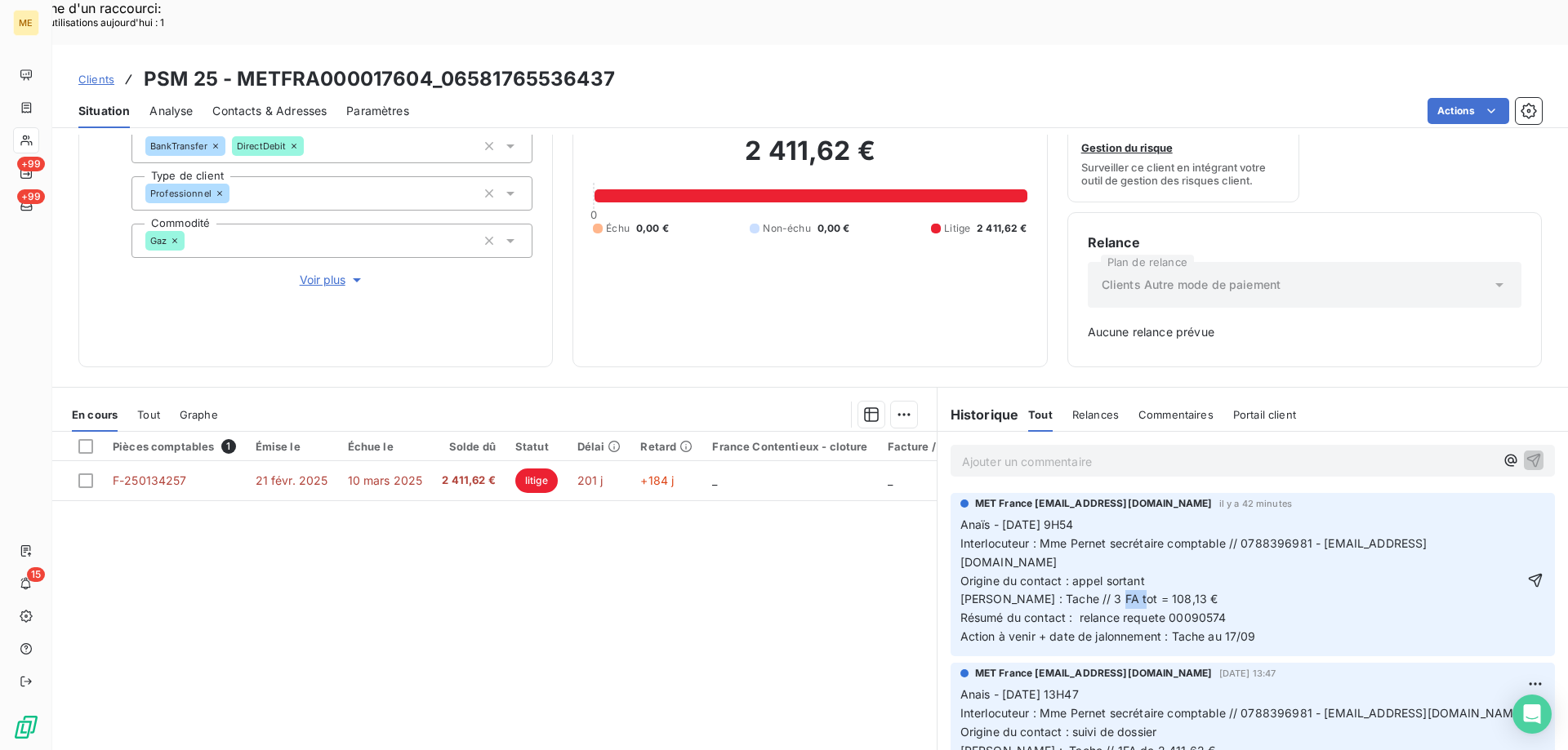
drag, startPoint x: 1151, startPoint y: 554, endPoint x: 1047, endPoint y: 553, distance: 104.0
click at [1047, 553] on p "Anaïs - 10/09/2025 - 9H54 Interlocuteur : Mme Pernet secrétaire comptable // 07…" at bounding box center [1241, 581] width 562 height 131
click at [1053, 555] on span "Anaïs - 10/09/2025 - 9H54 Interlocuteur : Mme Pernet secrétaire comptable // 07…" at bounding box center [1194, 580] width 467 height 126
click at [1040, 577] on span "Anaïs - 10/09/2025 - 9H54 Interlocuteur : Mme Pernet secrétaire comptable // 07…" at bounding box center [1194, 580] width 467 height 126
drag, startPoint x: 1056, startPoint y: 555, endPoint x: 1163, endPoint y: 555, distance: 107.0
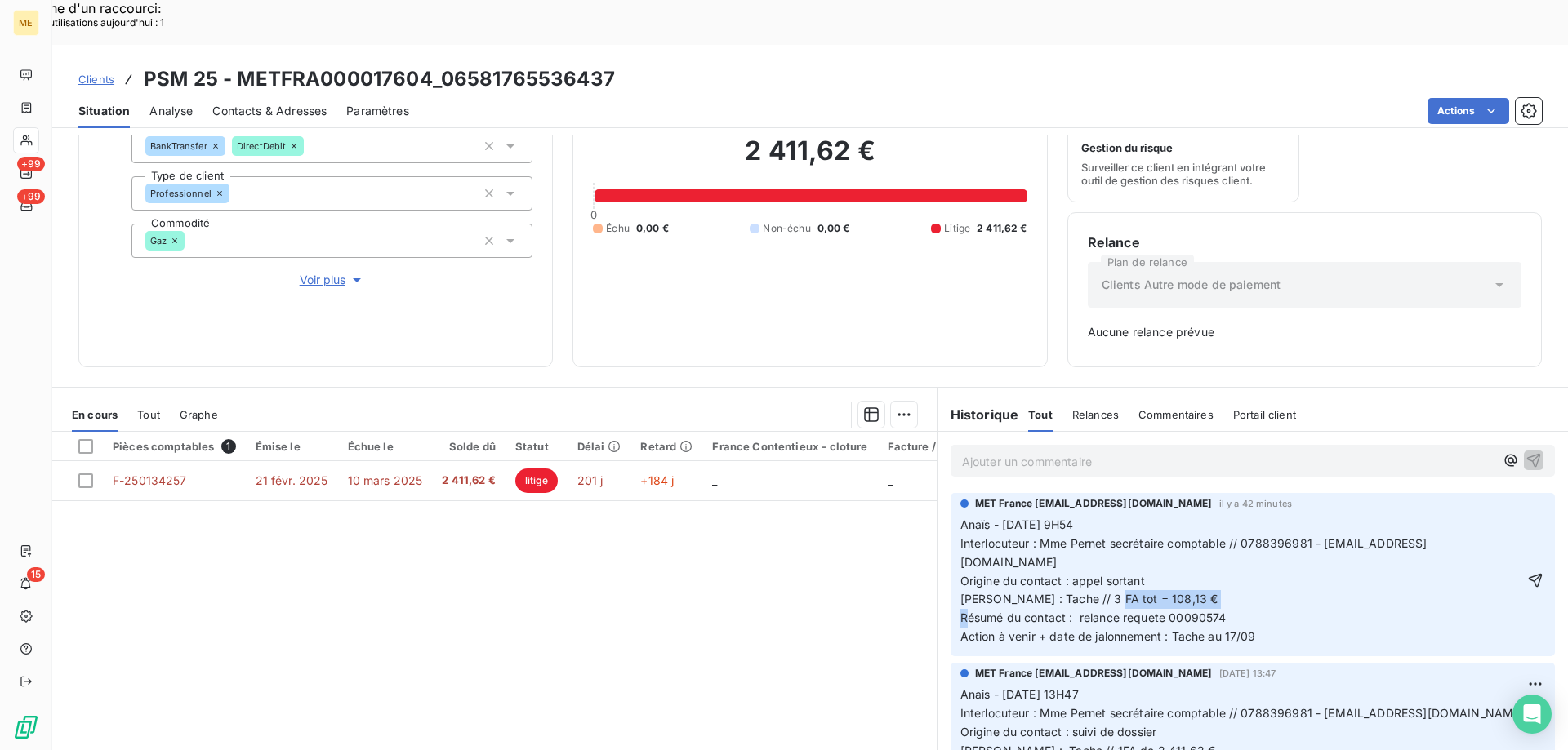
click at [1163, 555] on p "Anaïs - 10/09/2025 - 9H54 Interlocuteur : Mme Pernet secrétaire comptable // 07…" at bounding box center [1241, 581] width 562 height 131
click at [1170, 562] on p "Anaïs - 10/09/2025 - 9H54 Interlocuteur : Mme Pernet secrétaire comptable // 07…" at bounding box center [1241, 581] width 562 height 131
click at [1527, 572] on icon "button" at bounding box center [1535, 580] width 16 height 16
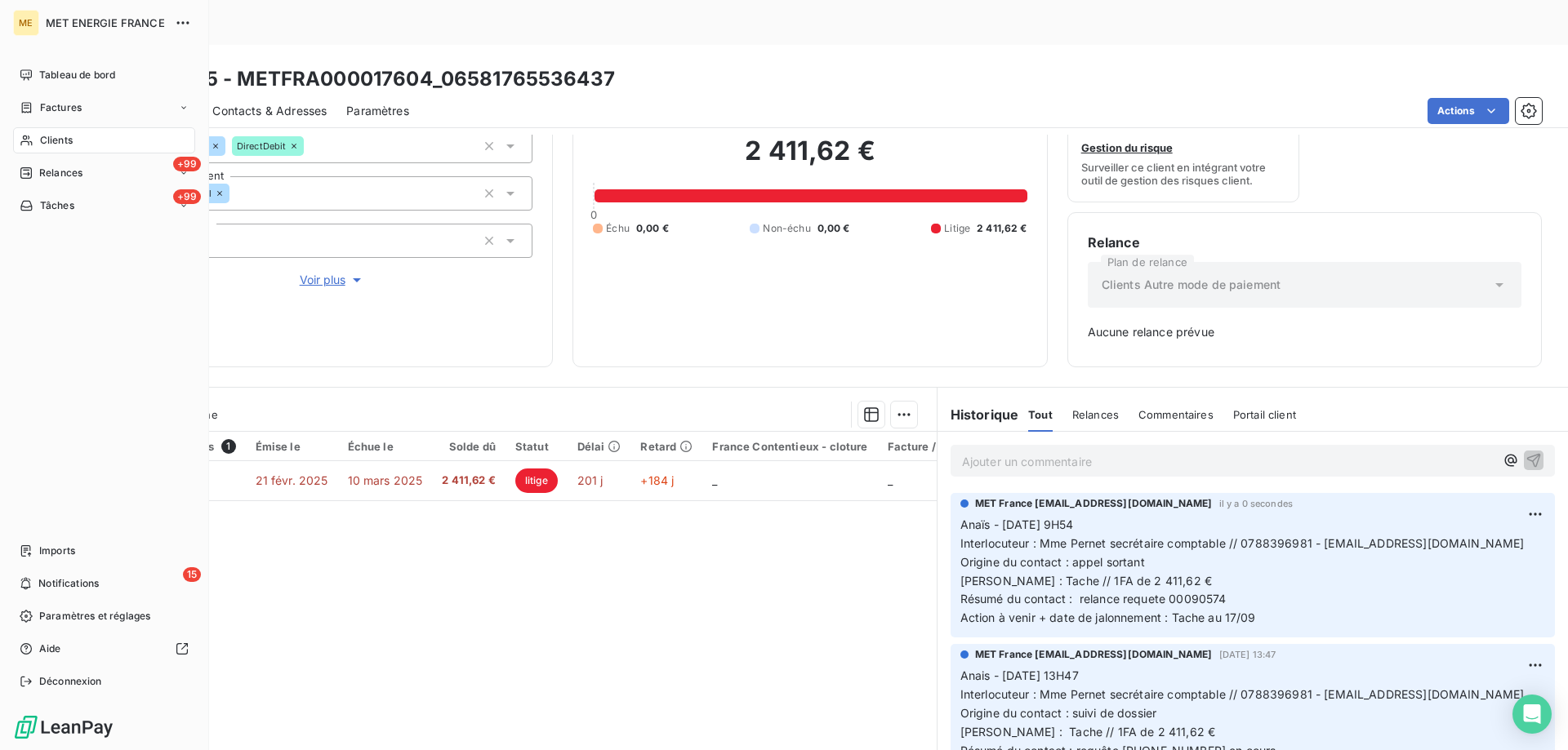
click at [54, 144] on span "Clients" at bounding box center [57, 140] width 32 height 14
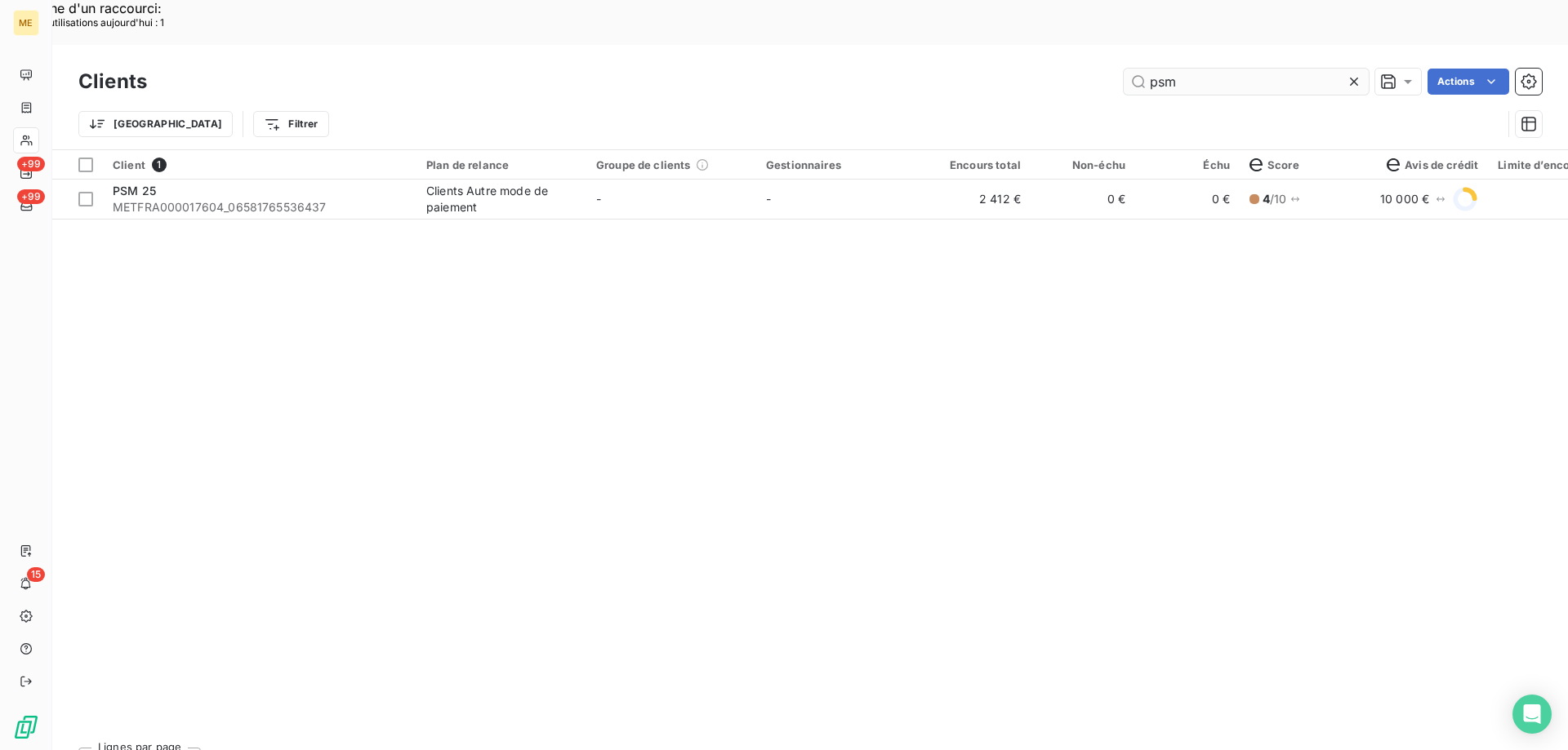
click at [1175, 68] on input "psm" at bounding box center [1246, 81] width 245 height 26
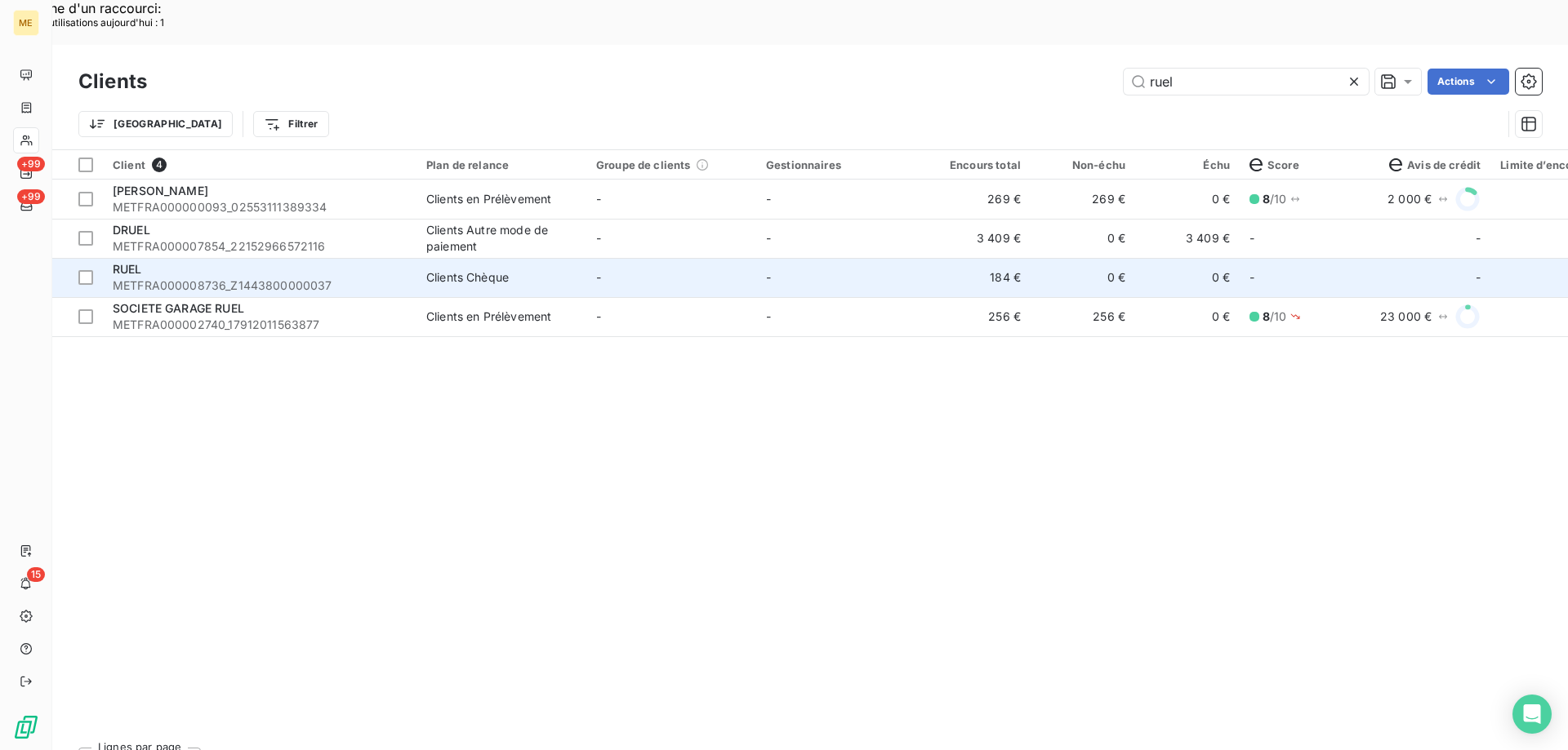
type input "ruel"
click at [708, 257] on td "-" at bounding box center [670, 277] width 170 height 39
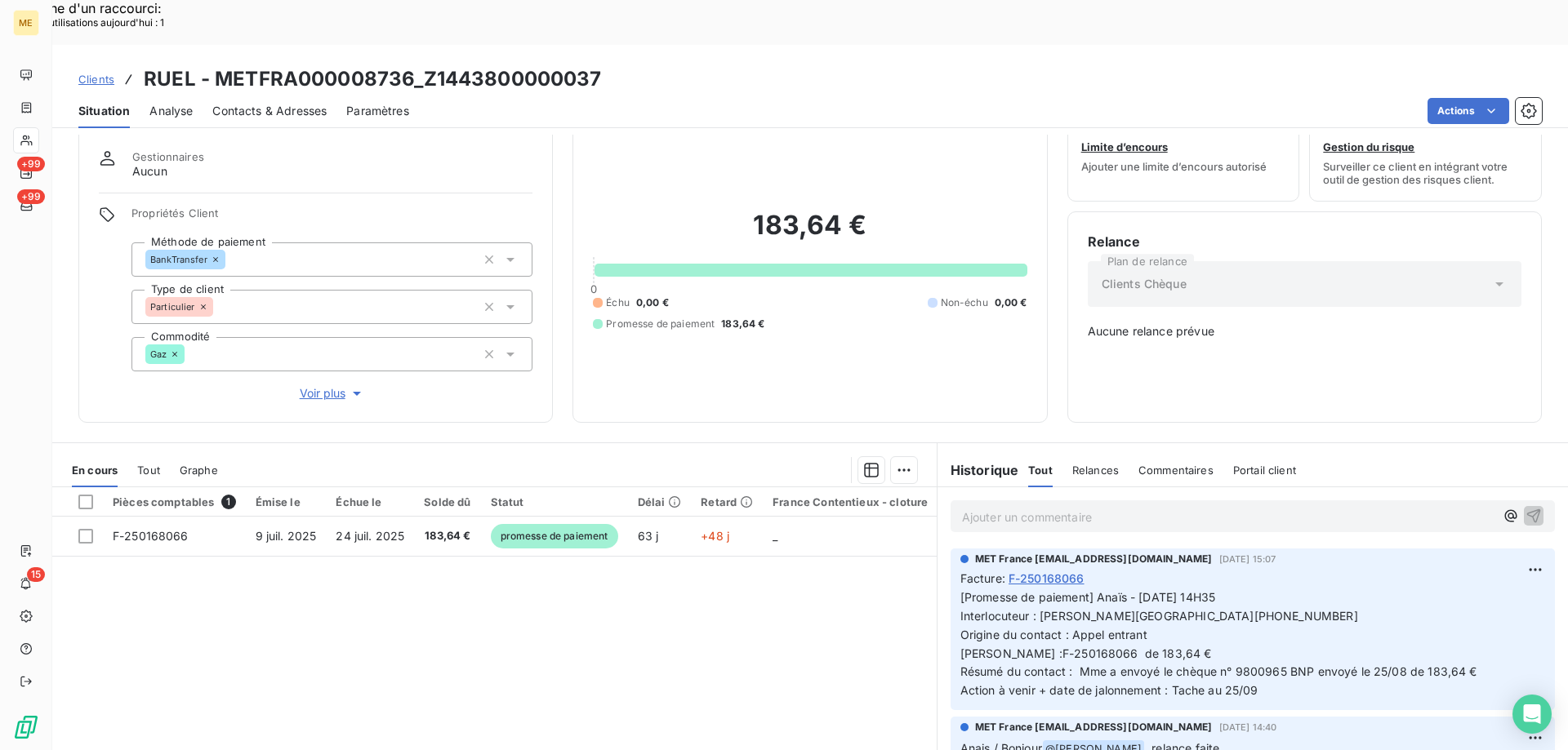
scroll to position [82, 0]
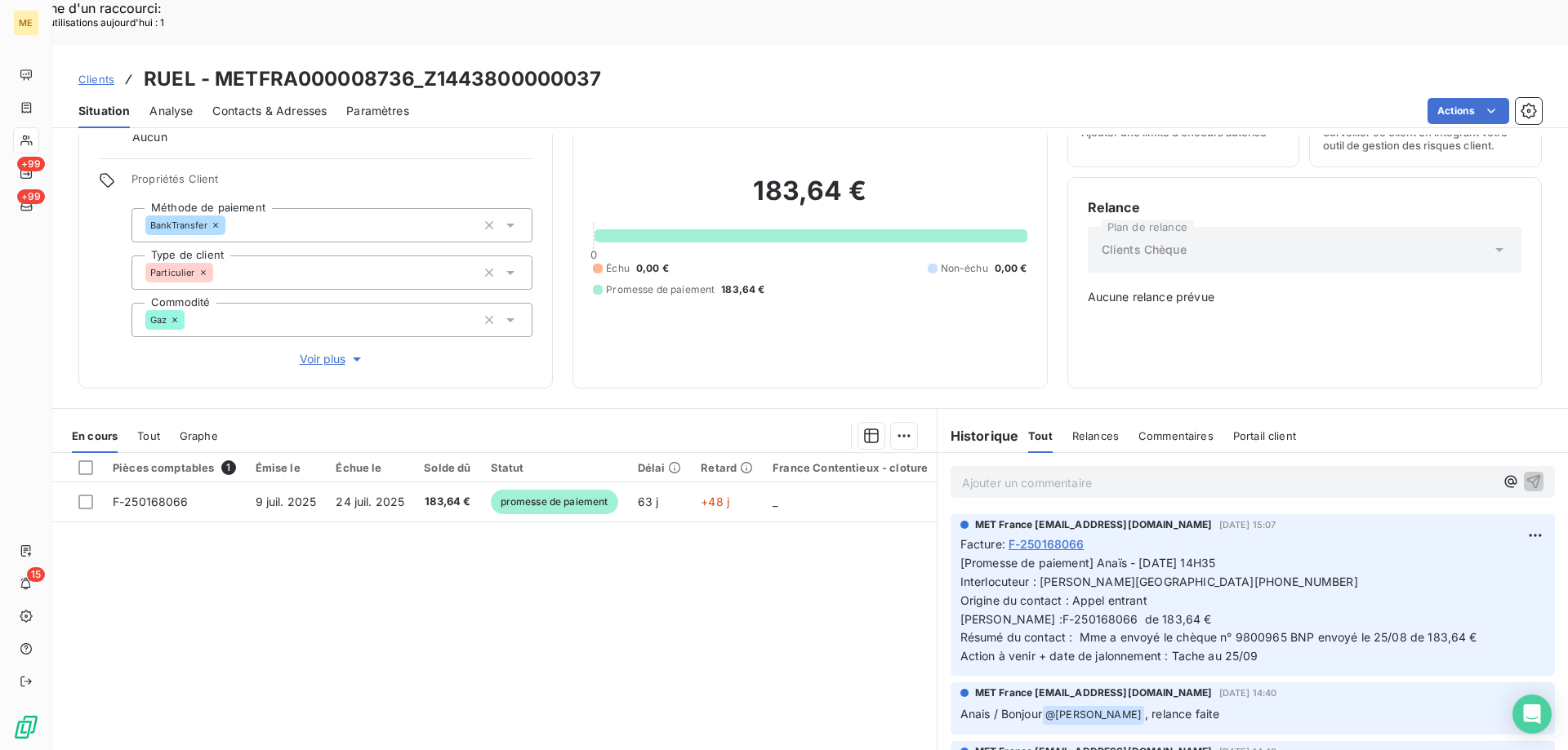
click at [1127, 555] on span "[Promesse de paiement] Anaïs - 04/09/2025 - 14H35 Interlocuteur : Mme RUEL 0231…" at bounding box center [1220, 608] width 520 height 107
click at [1397, 581] on span "[Promesse de paiement] Anaïs - 04/09/2025 - 14H35 Interlocuteur : Mme RUEL 0231…" at bounding box center [1220, 608] width 520 height 107
click at [1327, 578] on span "[Promesse de paiement] Anaïs - 04/09/2025 - 14H35 Interlocuteur : Mme RUEL 0231…" at bounding box center [1220, 608] width 520 height 107
click at [1187, 557] on p "[Promesse de paiement] Anaïs - 04/09/2025 - 14H35 Interlocuteur : Mme RUEL 0231…" at bounding box center [1252, 610] width 584 height 112
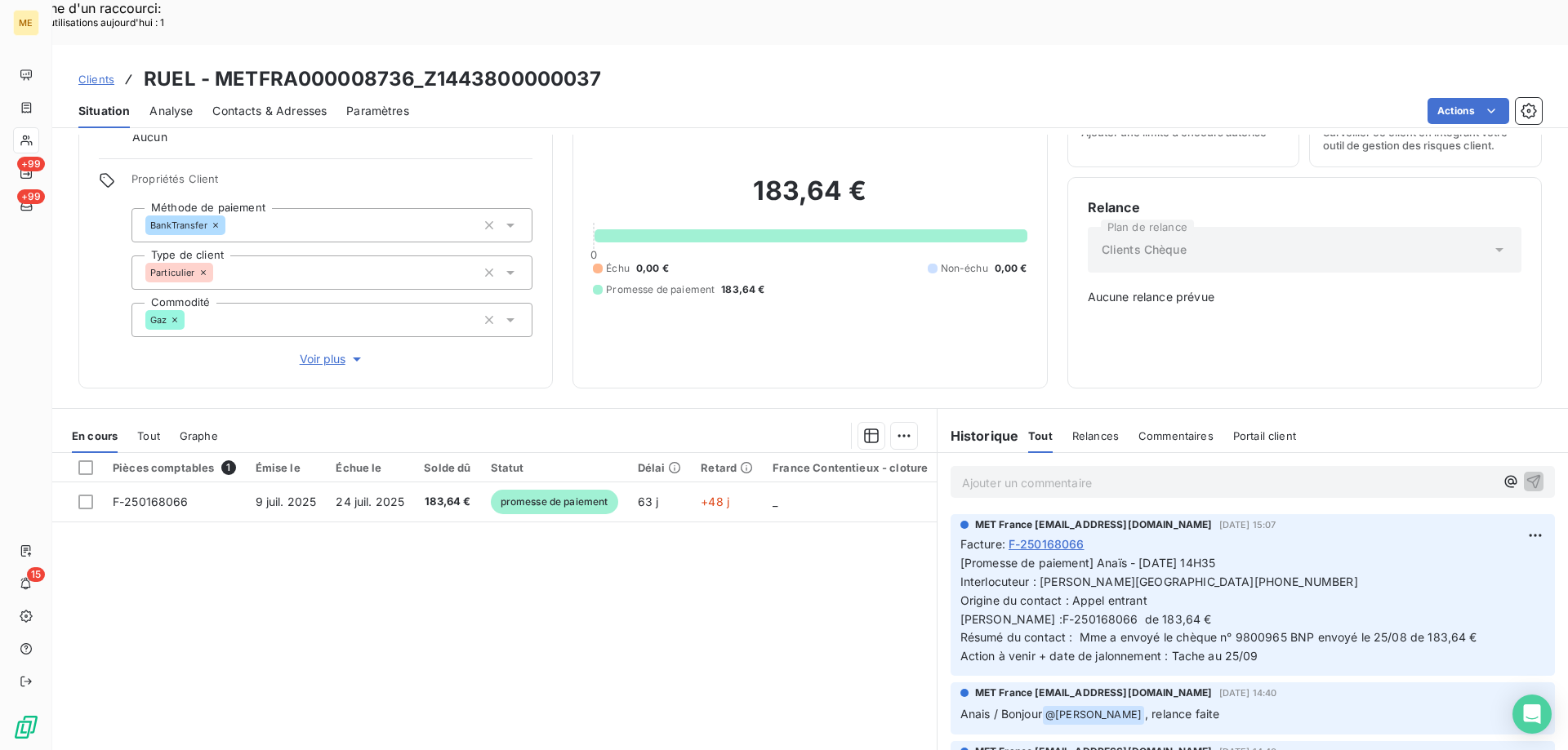
click at [1185, 577] on span "[Promesse de paiement] Anaïs - 04/09/2025 - 14H35 Interlocuteur : Mme RUEL 0231…" at bounding box center [1220, 608] width 520 height 107
drag, startPoint x: 1233, startPoint y: 579, endPoint x: 1272, endPoint y: 586, distance: 39.6
click at [1272, 586] on span "[Promesse de paiement] Anaïs - 04/09/2025 - 14H35 Interlocuteur : Mme RUEL 0231…" at bounding box center [1220, 608] width 520 height 107
click at [1233, 579] on span "[Promesse de paiement] Anaïs - 04/09/2025 - 14H35 Interlocuteur : Mme RUEL 0231…" at bounding box center [1220, 608] width 520 height 107
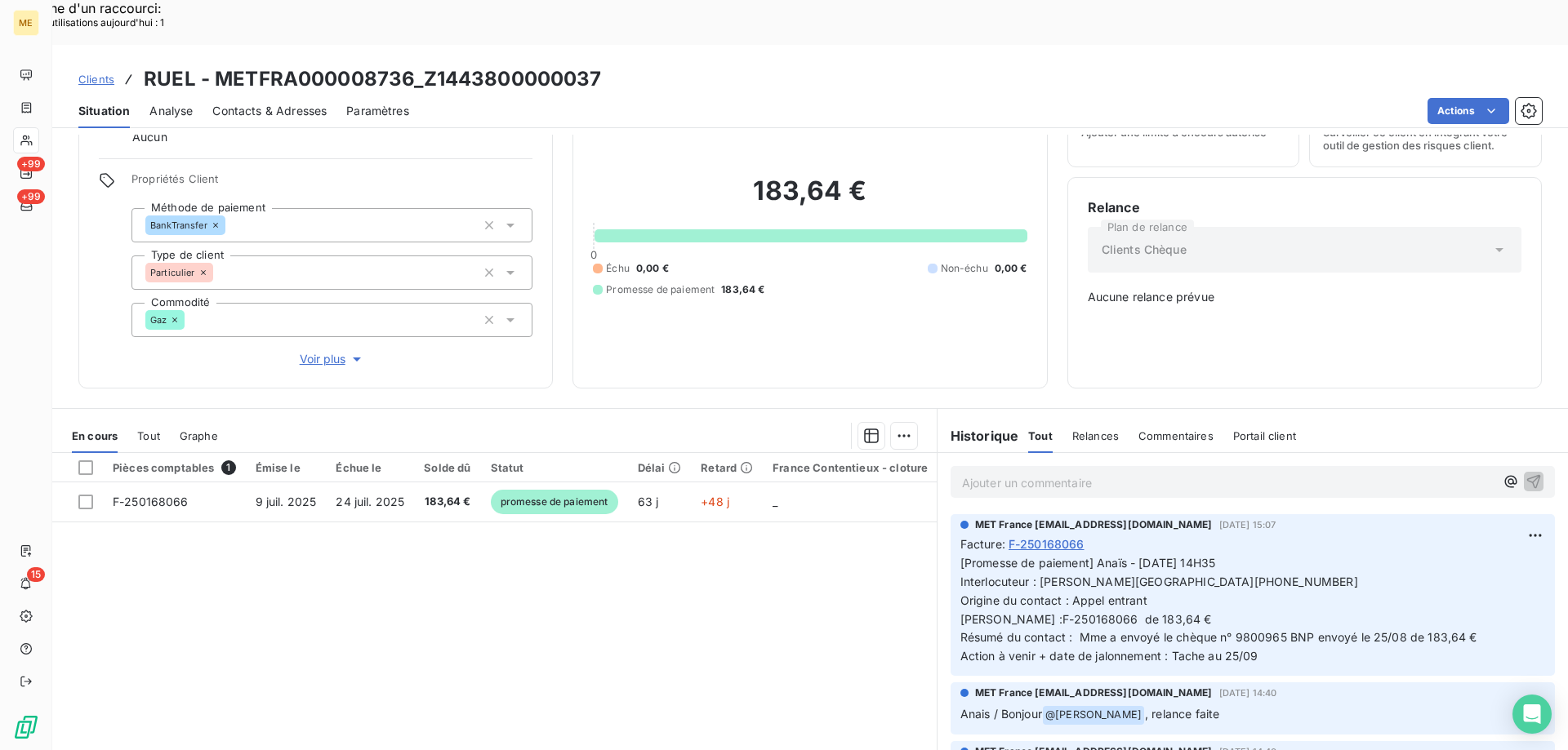
click at [1225, 582] on span "[Promesse de paiement] Anaïs - 04/09/2025 - 14H35 Interlocuteur : Mme RUEL 0231…" at bounding box center [1220, 608] width 520 height 107
drag, startPoint x: 1230, startPoint y: 580, endPoint x: 1250, endPoint y: 588, distance: 21.5
click at [1250, 588] on span "[Promesse de paiement] Anaïs - 04/09/2025 - 14H35 Interlocuteur : Mme RUEL 0231…" at bounding box center [1220, 608] width 520 height 107
click at [1257, 586] on span "[Promesse de paiement] Anaïs - 04/09/2025 - 14H35 Interlocuteur : Mme RUEL 0231…" at bounding box center [1220, 608] width 520 height 107
drag, startPoint x: 1277, startPoint y: 580, endPoint x: 1231, endPoint y: 589, distance: 46.9
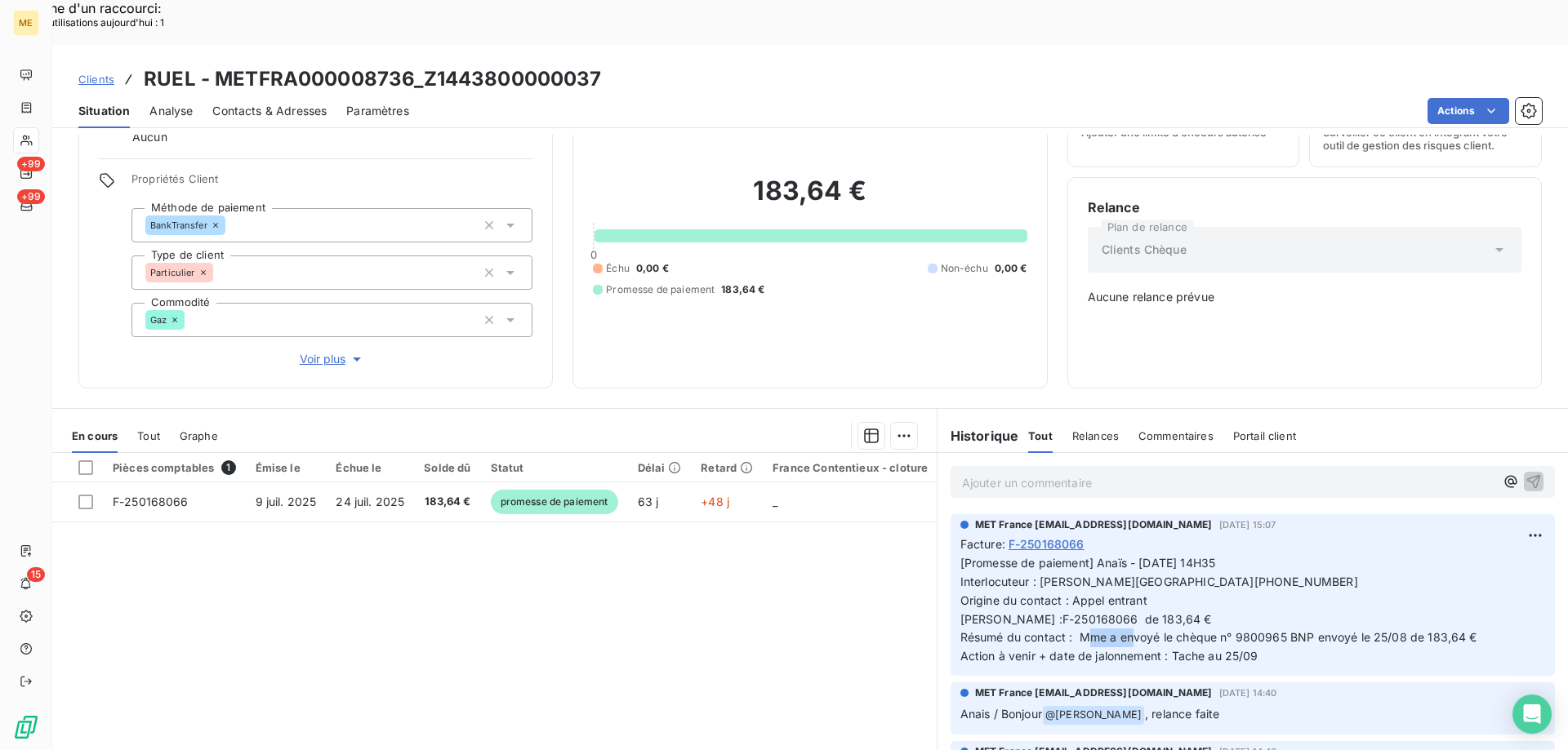
click at [1231, 589] on p "[Promesse de paiement] Anaïs - 04/09/2025 - 14H35 Interlocuteur : Mme RUEL 0231…" at bounding box center [1252, 610] width 584 height 112
click at [1258, 603] on p "[Promesse de paiement] Anaïs - 04/09/2025 - 14H35 Interlocuteur : Mme RUEL 0231…" at bounding box center [1252, 610] width 584 height 112
click at [1237, 592] on span "[Promesse de paiement] Anaïs - 04/09/2025 - 14H35 Interlocuteur : Mme RUEL 0231…" at bounding box center [1220, 608] width 520 height 107
drag, startPoint x: 1228, startPoint y: 577, endPoint x: 1280, endPoint y: 589, distance: 53.4
click at [1280, 589] on p "[Promesse de paiement] Anaïs - 04/09/2025 - 14H35 Interlocuteur : Mme RUEL 0231…" at bounding box center [1252, 610] width 584 height 112
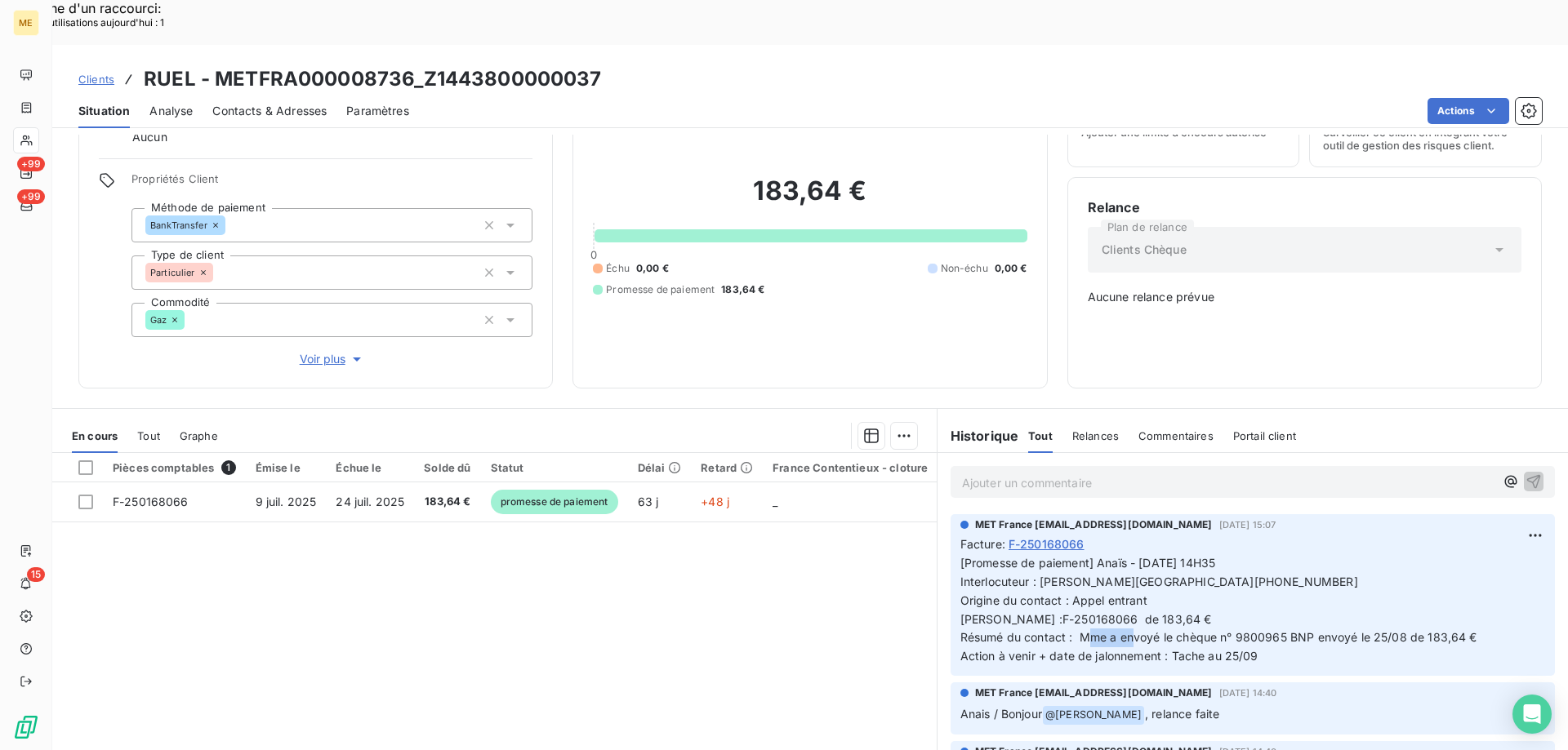
click at [1273, 588] on span "[Promesse de paiement] Anaïs - 04/09/2025 - 14H35 Interlocuteur : Mme RUEL 0231…" at bounding box center [1220, 608] width 520 height 107
click at [591, 581] on div "Pièces comptables 1 Émise le Échue le Solde dû Statut Délai Retard France Conte…" at bounding box center [494, 610] width 884 height 314
click at [1285, 592] on p "[Promesse de paiement] Anaïs - 04/09/2025 - 14H35 Interlocuteur : Mme RUEL 0231…" at bounding box center [1252, 610] width 584 height 112
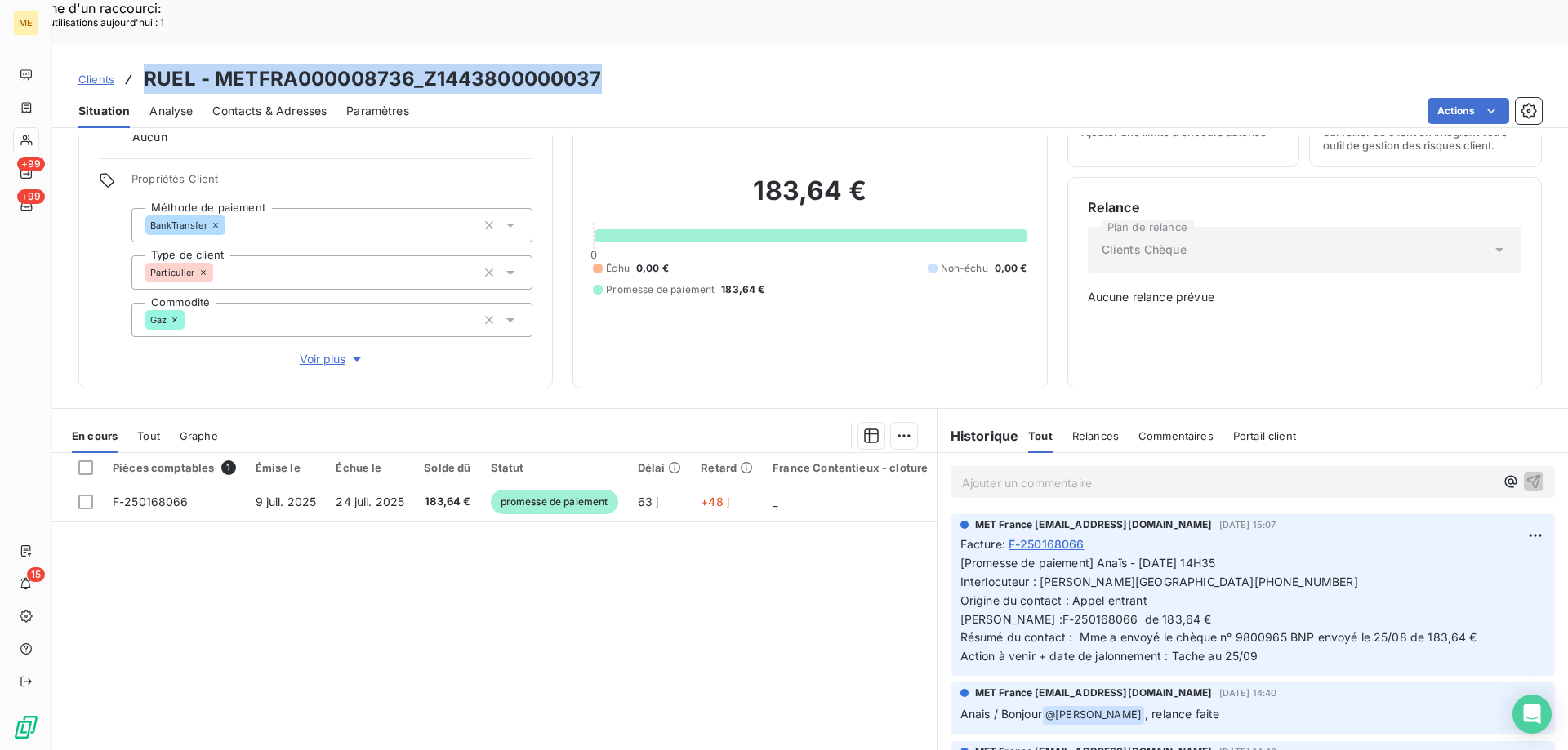
drag, startPoint x: 615, startPoint y: 25, endPoint x: 140, endPoint y: 42, distance: 475.3
click at [140, 65] on div "Clients RUEL - METFRA000008736_Z1443800000037" at bounding box center [810, 79] width 1515 height 30
copy h3 "RUEL - METFRA000008736_Z1443800000037"
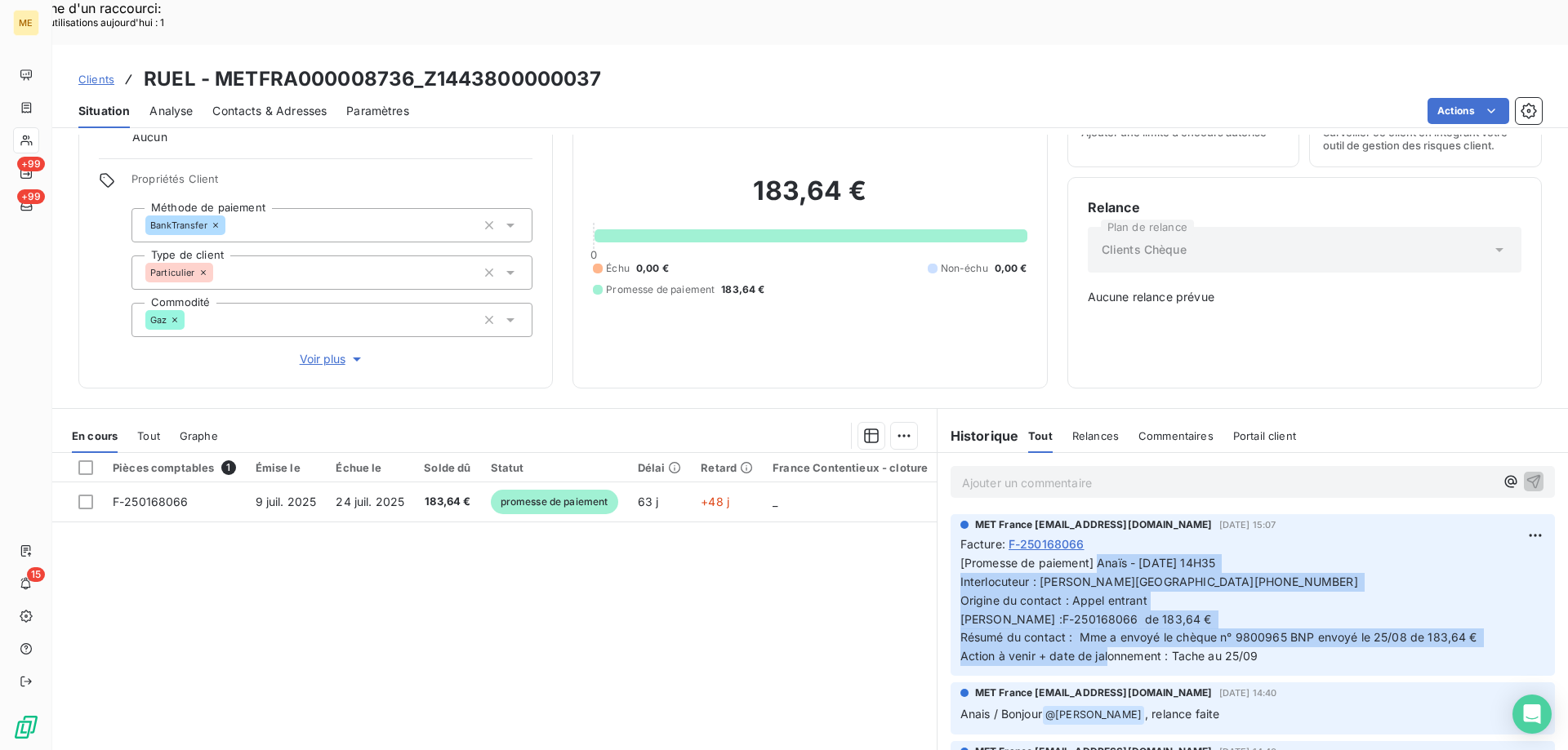
drag, startPoint x: 1262, startPoint y: 601, endPoint x: 1092, endPoint y: 503, distance: 196.2
click at [1092, 554] on p "[Promesse de paiement] Anaïs - 04/09/2025 - 14H35 Interlocuteur : Mme RUEL 0231…" at bounding box center [1252, 610] width 584 height 112
copy span "Anaïs - [DATE] 14H35 Interlocuteur : [PERSON_NAME][GEOGRAPHIC_DATA][PHONE_NUMBE…"
click at [1261, 606] on p "[Promesse de paiement] Anaïs - 04/09/2025 - 14H35 Interlocuteur : Mme RUEL 0231…" at bounding box center [1252, 610] width 584 height 112
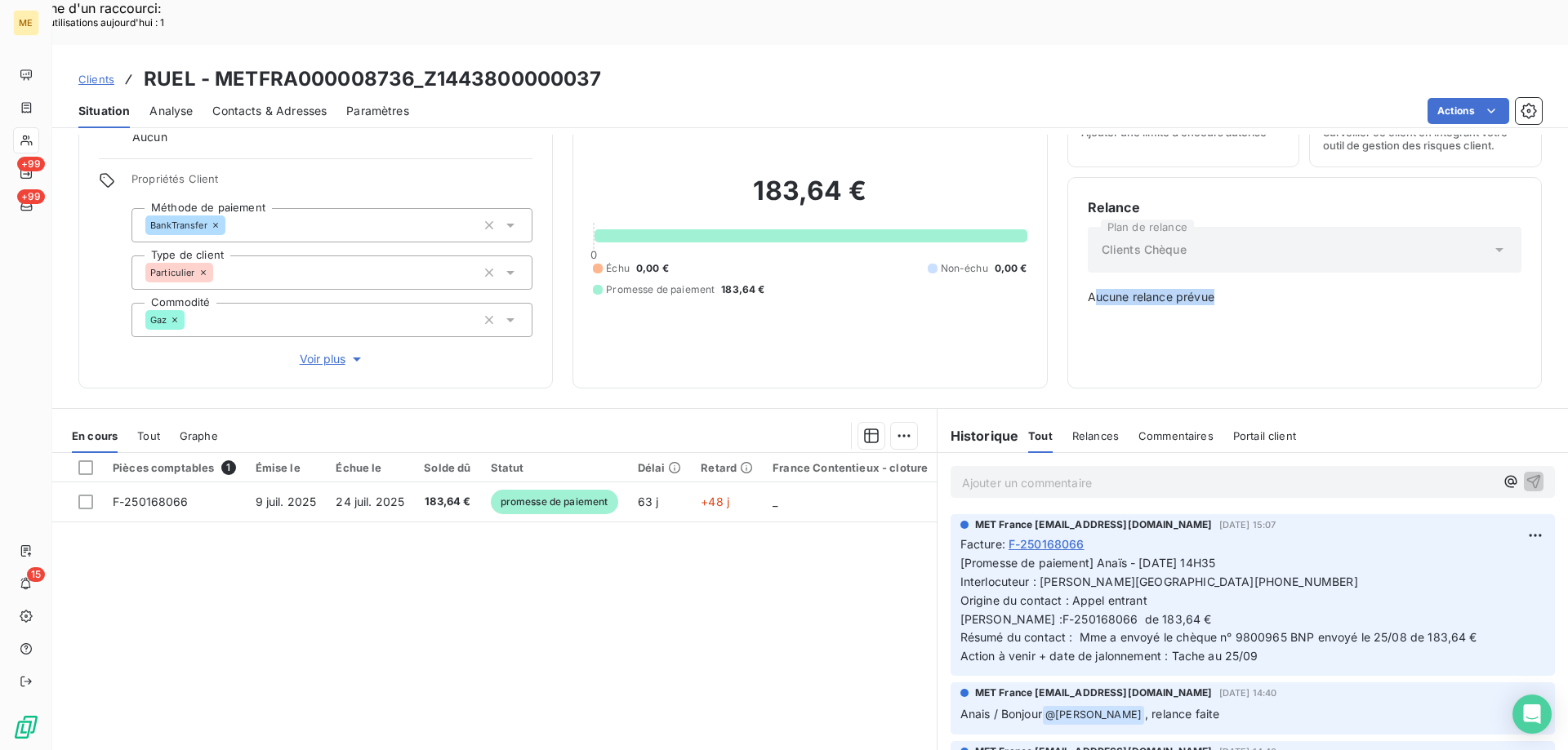
drag, startPoint x: 1210, startPoint y: 255, endPoint x: 1087, endPoint y: 259, distance: 123.1
click at [1088, 289] on span "Aucune relance prévue" at bounding box center [1304, 297] width 434 height 16
click at [1214, 266] on div "Relance Plan de relance Clients Chèque Aucune relance prévue" at bounding box center [1304, 283] width 434 height 170
click at [1103, 289] on span "Aucune relance prévue" at bounding box center [1304, 297] width 434 height 16
drag, startPoint x: 1080, startPoint y: 252, endPoint x: 1237, endPoint y: 255, distance: 157.0
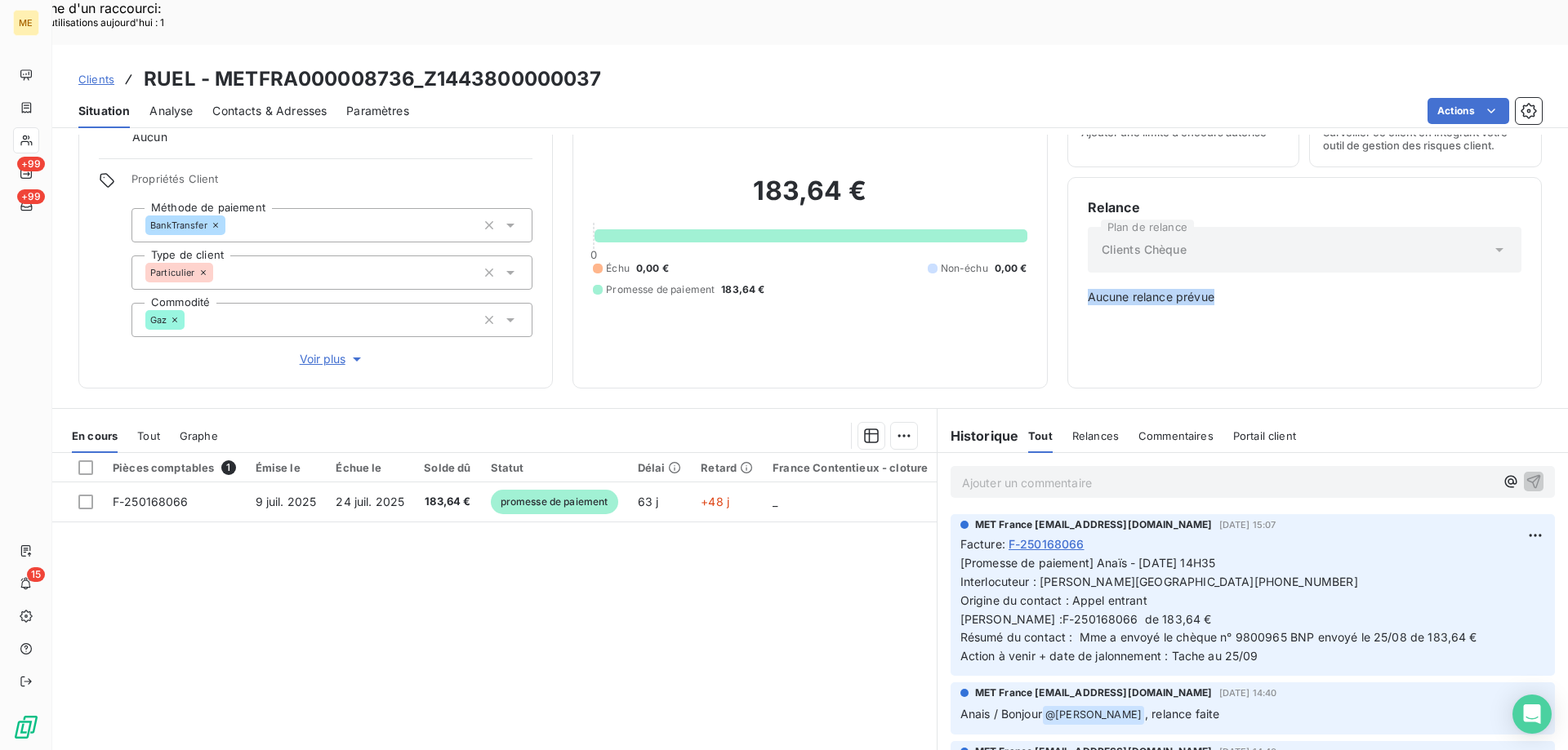
click at [1237, 289] on span "Aucune relance prévue" at bounding box center [1304, 297] width 434 height 16
drag, startPoint x: 1198, startPoint y: 249, endPoint x: 1189, endPoint y: 263, distance: 16.6
click at [1198, 289] on span "Aucune relance prévue" at bounding box center [1304, 297] width 434 height 16
click at [1203, 289] on span "Aucune relance prévue" at bounding box center [1304, 297] width 434 height 16
click at [1205, 473] on p "Ajouter un commentaire ﻿" at bounding box center [1228, 483] width 532 height 21
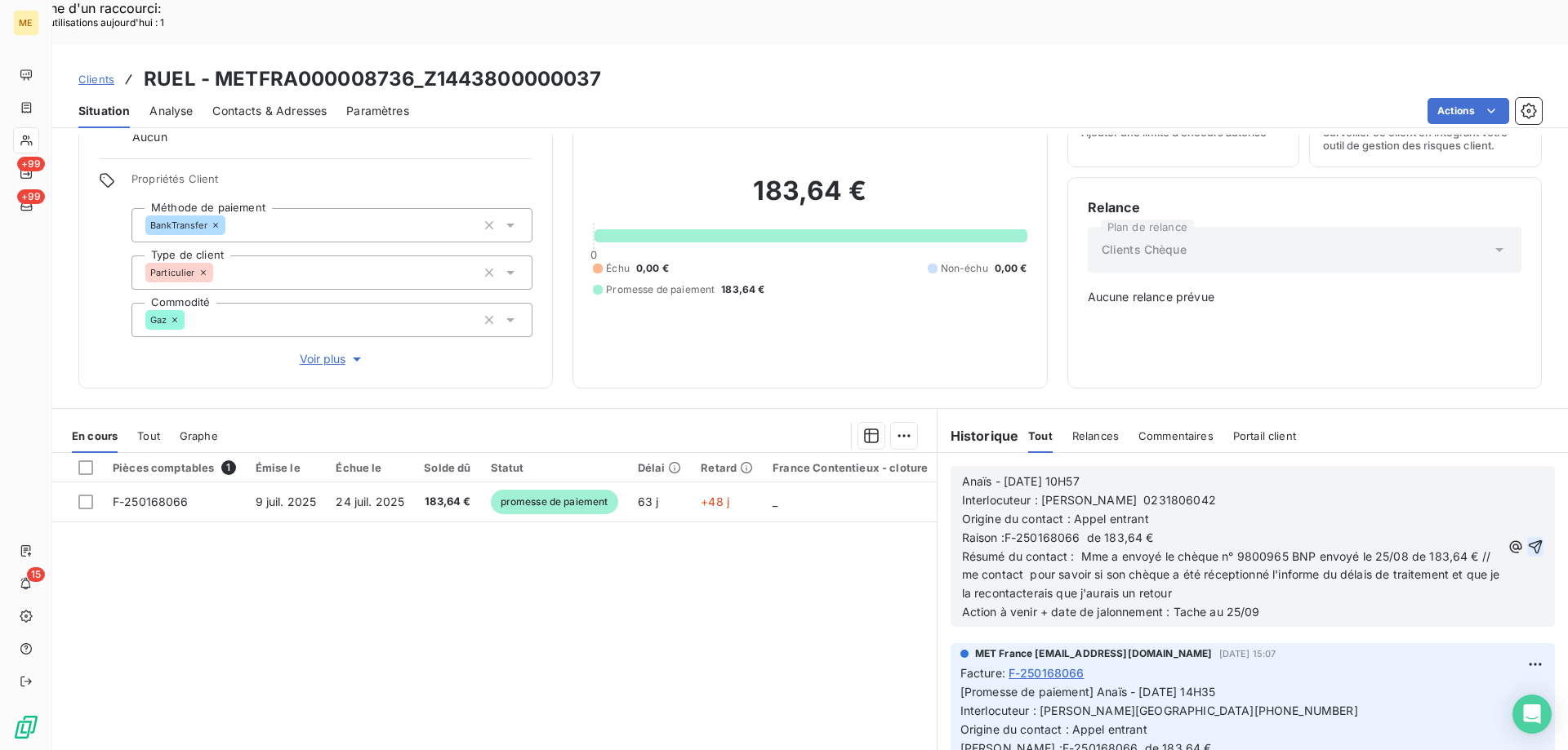
click at [1529, 539] on icon "button" at bounding box center [1535, 545] width 13 height 13
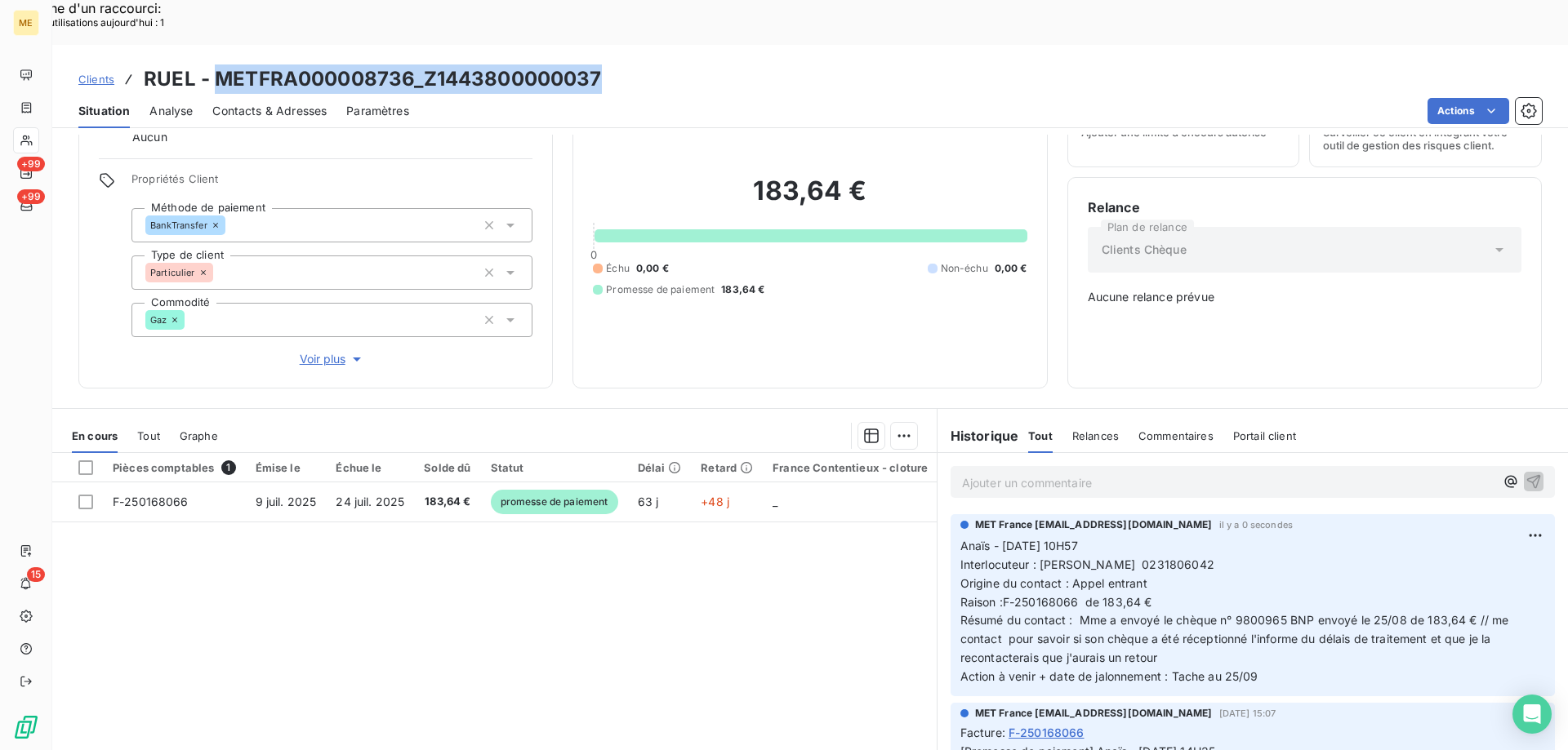
drag, startPoint x: 626, startPoint y: 38, endPoint x: 219, endPoint y: 43, distance: 407.0
click at [217, 65] on div "Clients RUEL - METFRA000008736_Z1443800000037" at bounding box center [810, 79] width 1515 height 30
copy h3 "METFRA000008736_Z1443800000037"
